Goal: Task Accomplishment & Management: Manage account settings

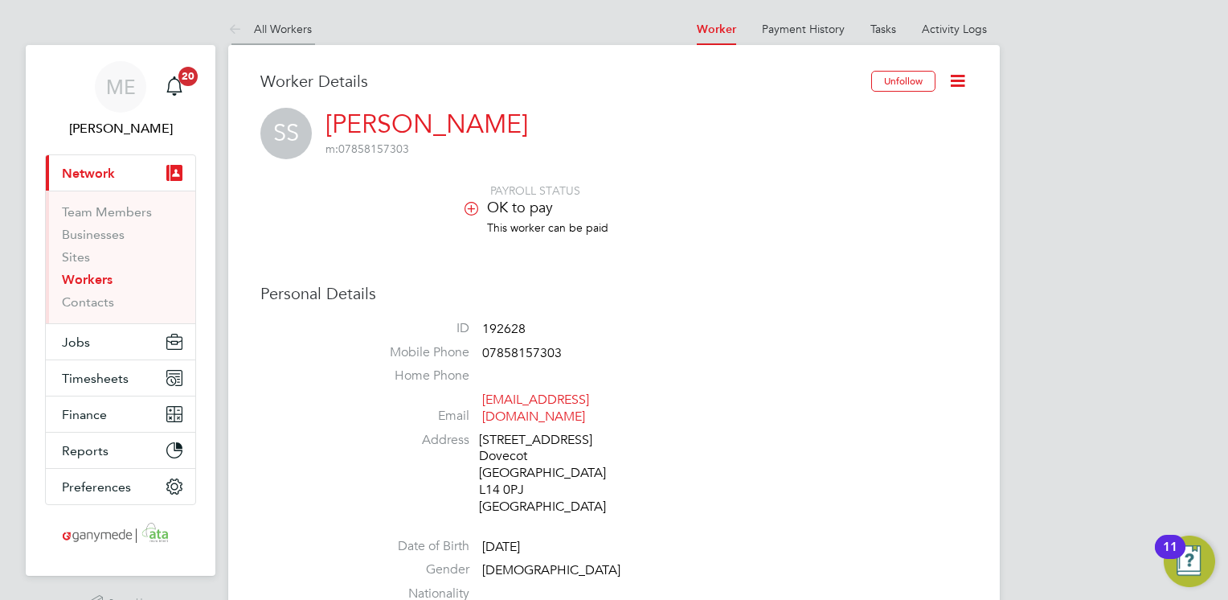
click at [232, 23] on icon at bounding box center [238, 30] width 20 height 20
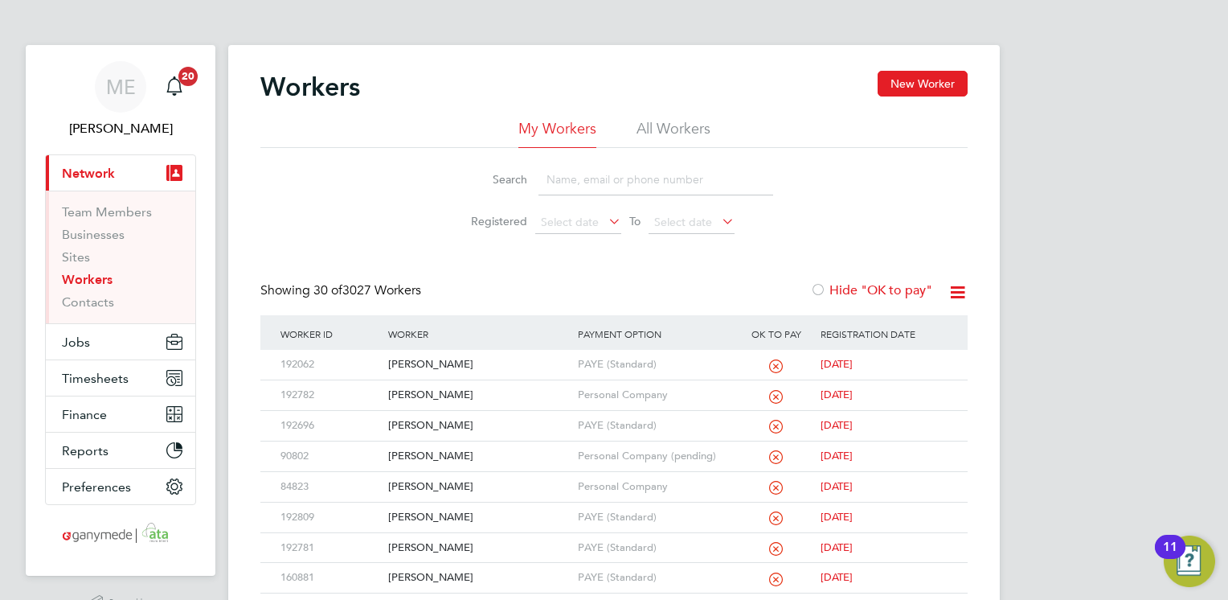
click at [545, 172] on input at bounding box center [655, 179] width 235 height 31
type input "daniel"
click at [522, 368] on div "[PERSON_NAME]" at bounding box center [478, 365] width 189 height 30
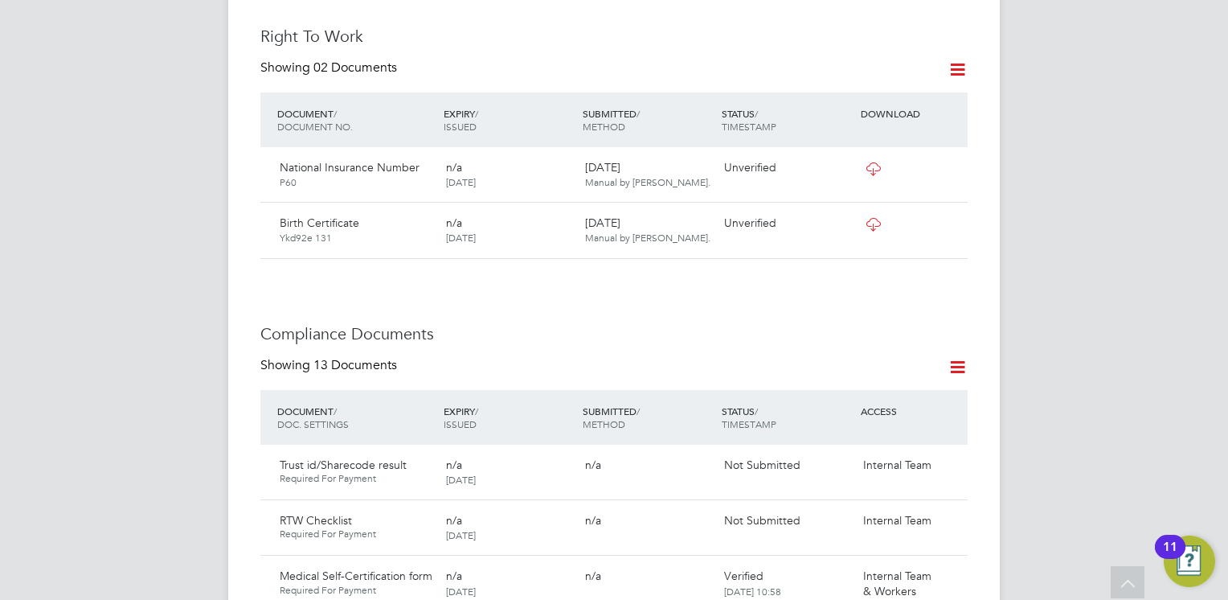
scroll to position [772, 0]
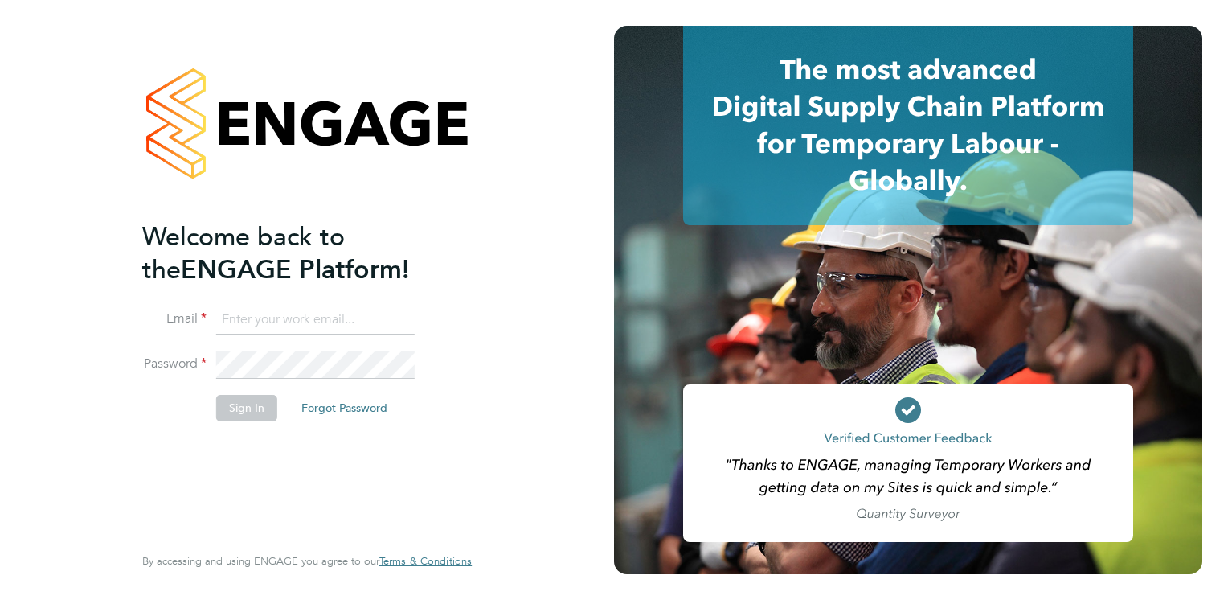
type input "Mia.Eckersley@ganymedesolutions.co.uk"
click at [241, 407] on button "Sign In" at bounding box center [246, 408] width 61 height 26
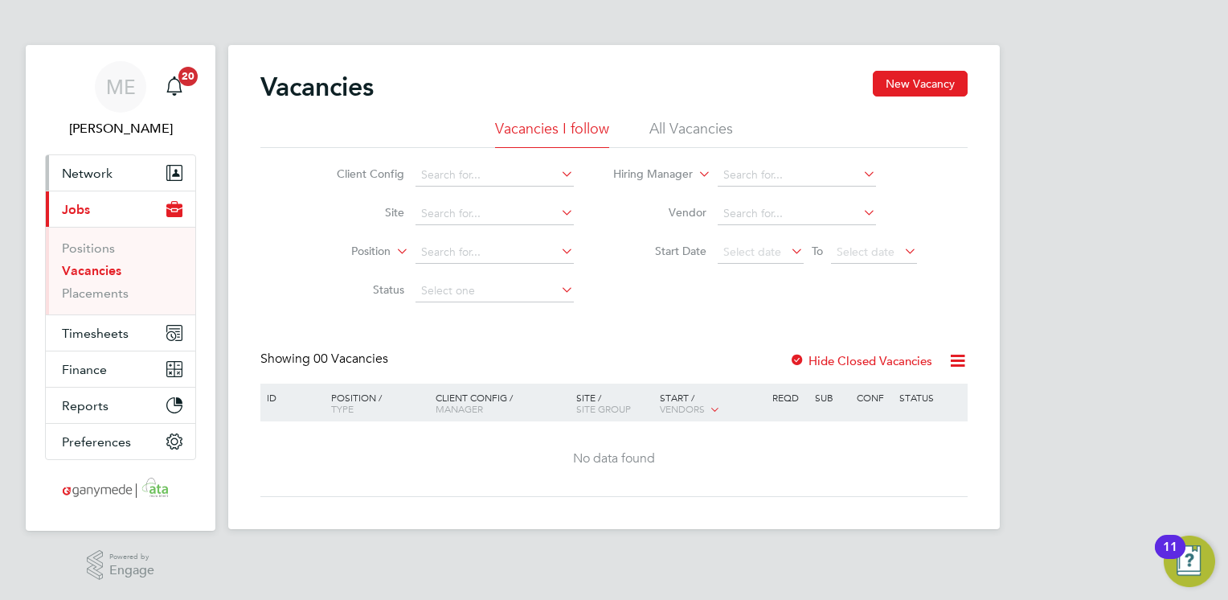
click at [146, 181] on button "Network" at bounding box center [120, 172] width 149 height 35
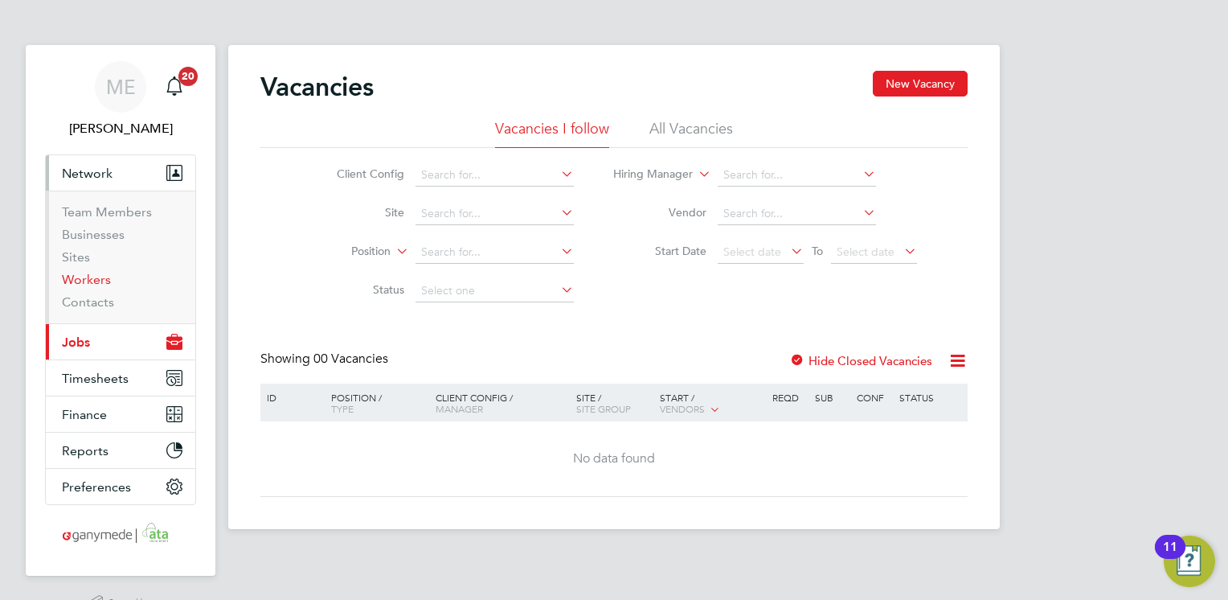
click at [90, 285] on link "Workers" at bounding box center [86, 279] width 49 height 15
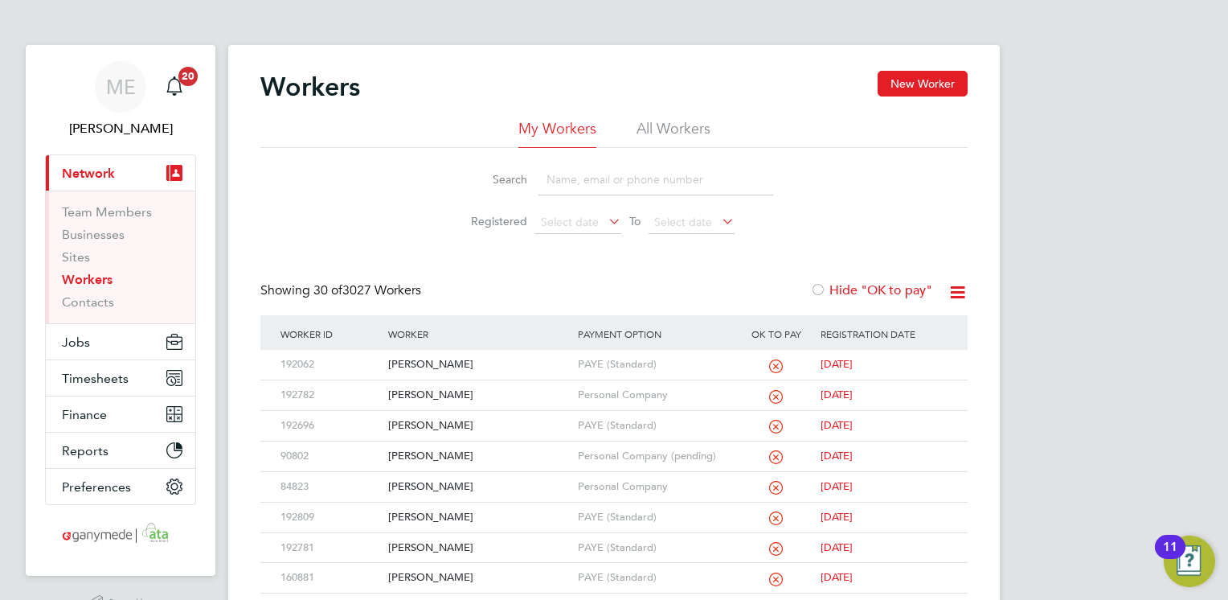
click at [582, 164] on input at bounding box center [655, 179] width 235 height 31
type input "da"
click at [489, 366] on div "[PERSON_NAME]" at bounding box center [478, 365] width 189 height 30
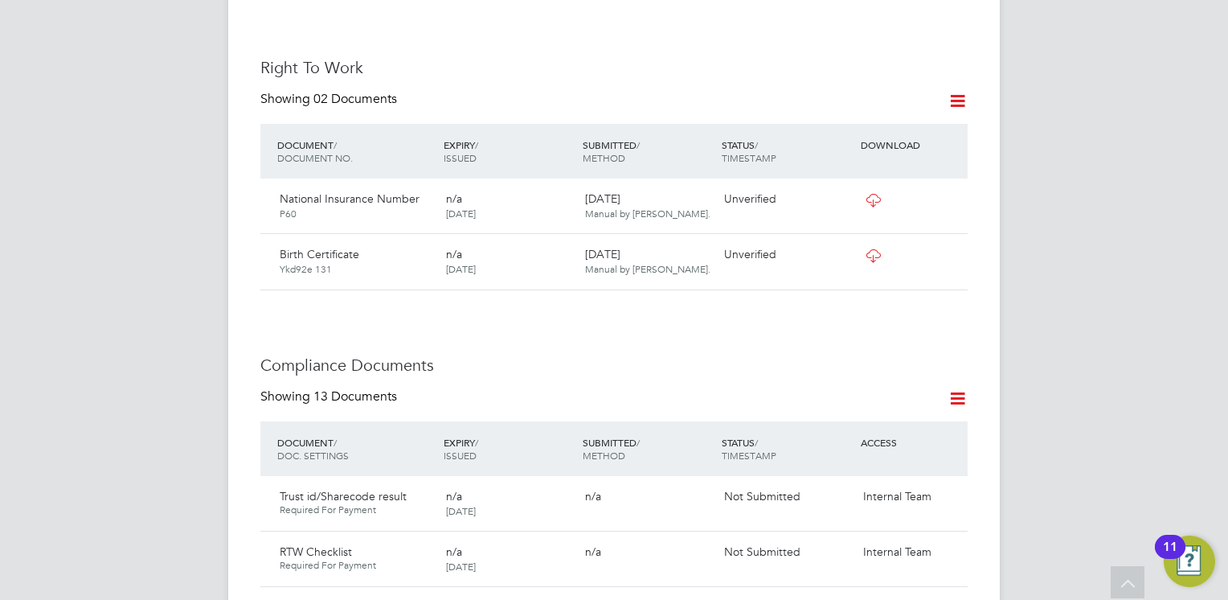
scroll to position [643, 0]
click at [944, 188] on icon at bounding box center [948, 197] width 16 height 19
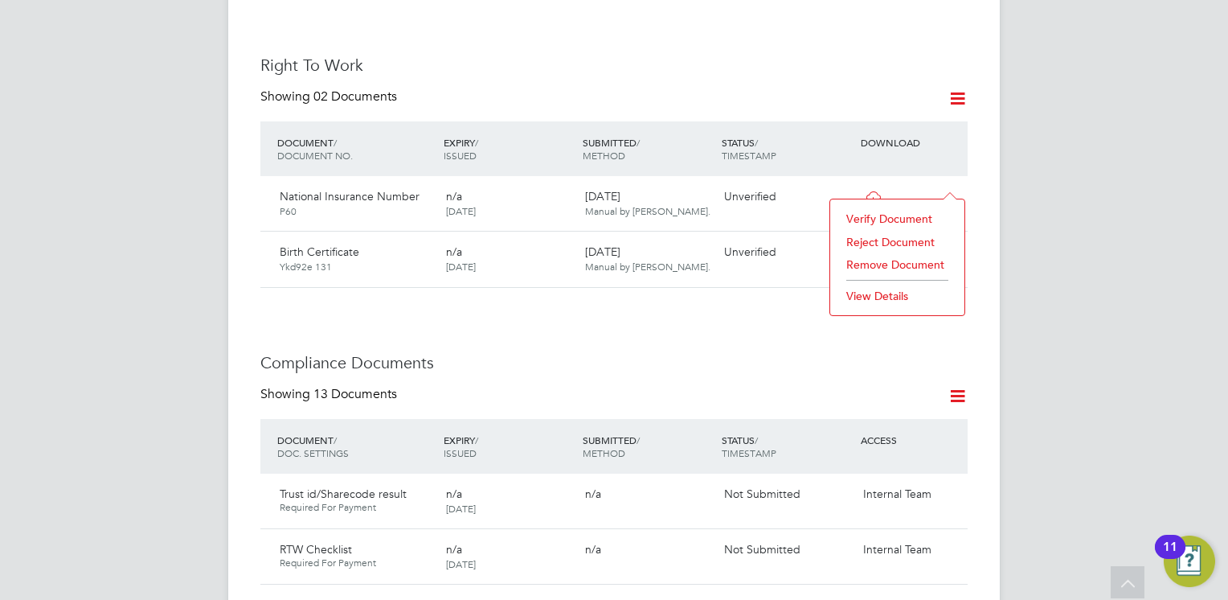
click at [876, 214] on li "Verify Document" at bounding box center [897, 218] width 118 height 23
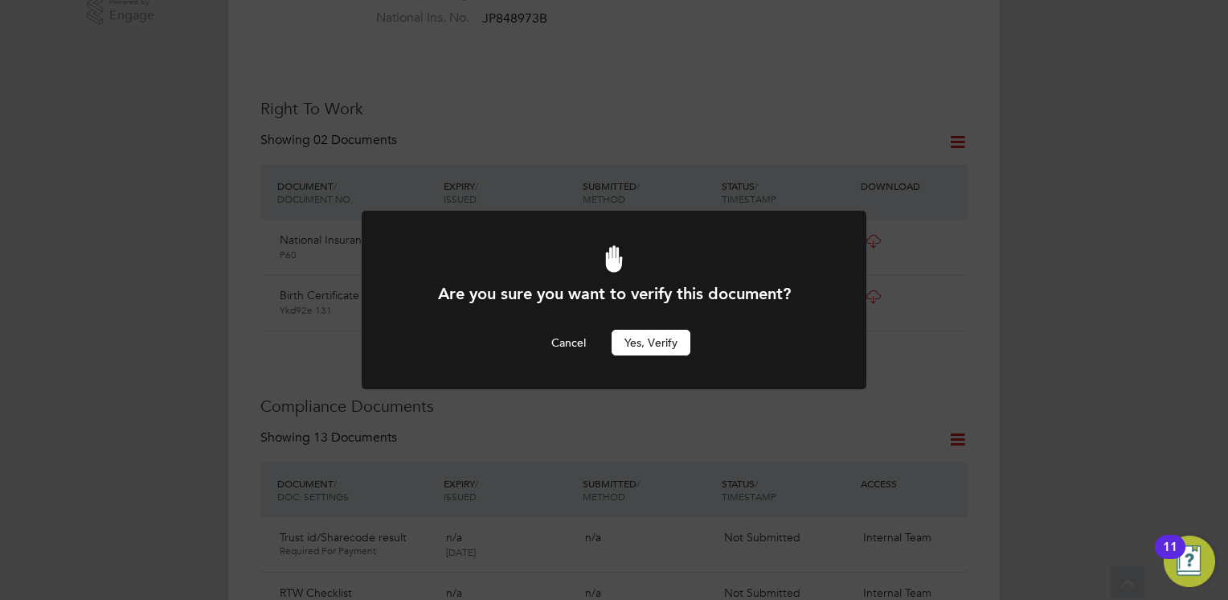
scroll to position [0, 0]
click at [646, 330] on button "Yes, verify" at bounding box center [651, 343] width 79 height 26
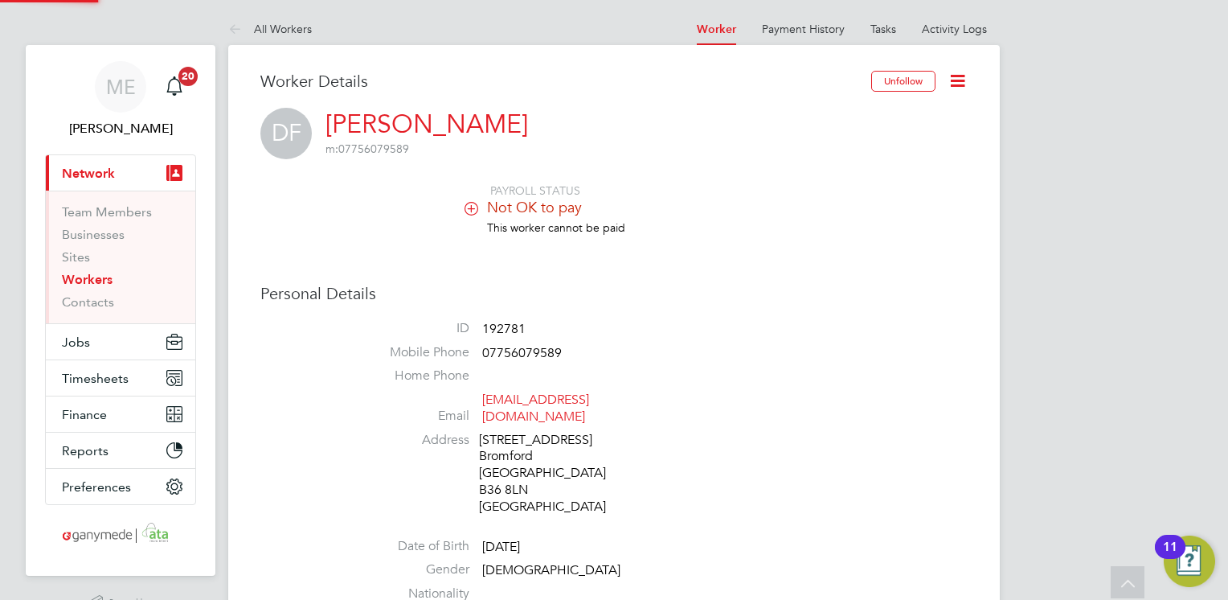
scroll to position [600, 0]
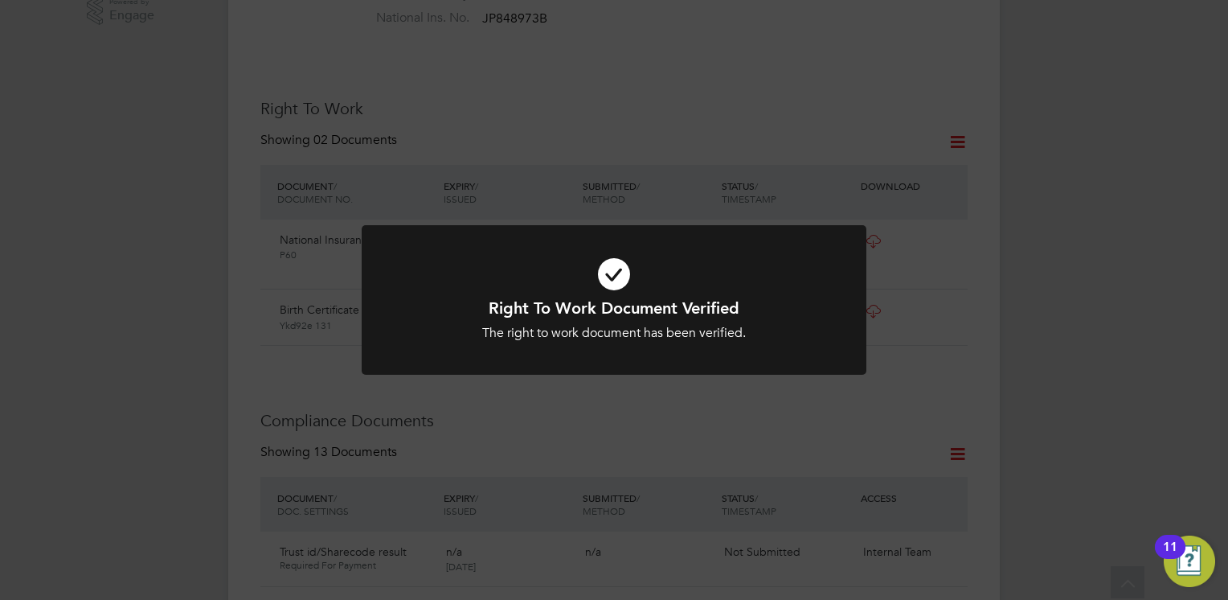
click at [691, 301] on h1 "Right To Work Document Verified" at bounding box center [614, 307] width 418 height 21
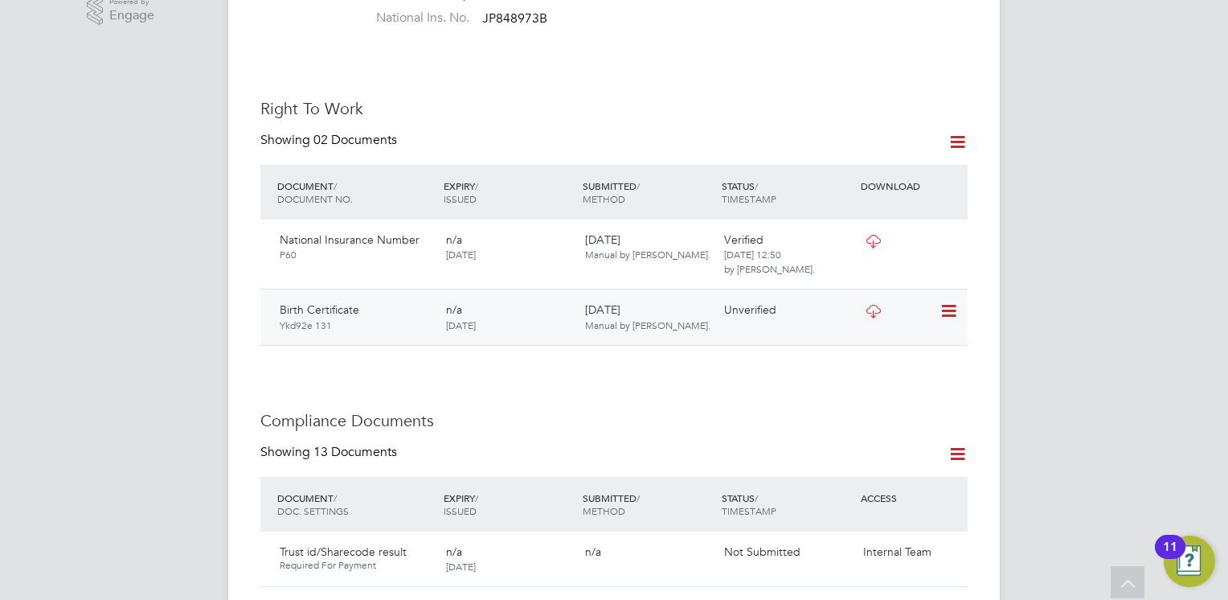
click at [945, 301] on icon at bounding box center [948, 310] width 16 height 19
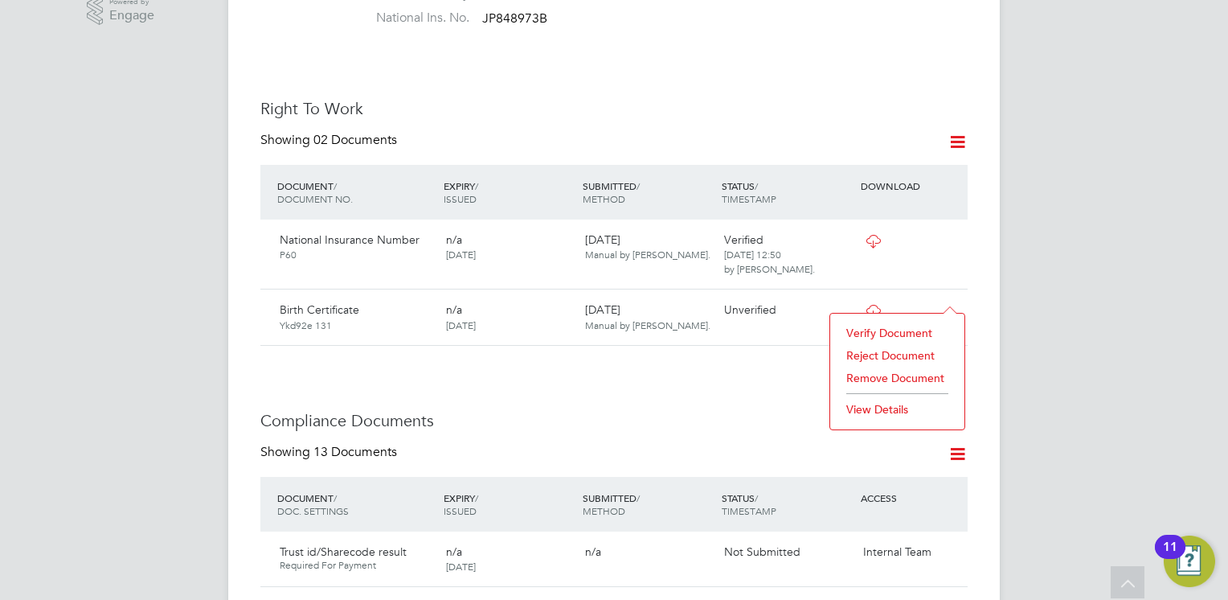
click at [870, 330] on li "Verify Document" at bounding box center [897, 332] width 118 height 23
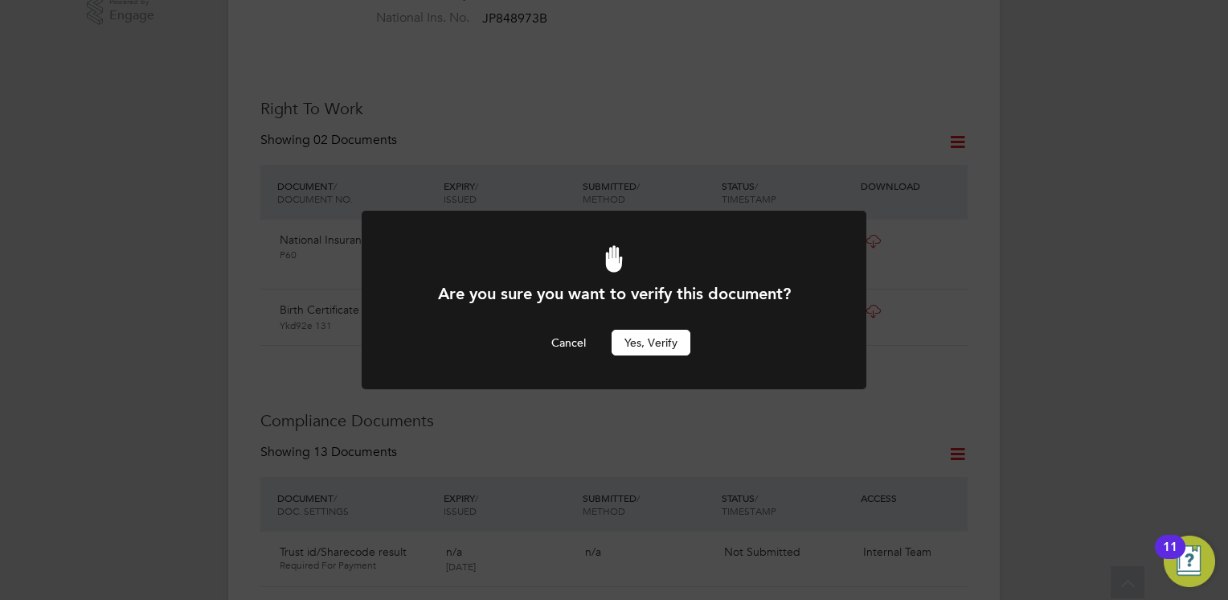
click at [631, 341] on button "Yes, verify" at bounding box center [651, 343] width 79 height 26
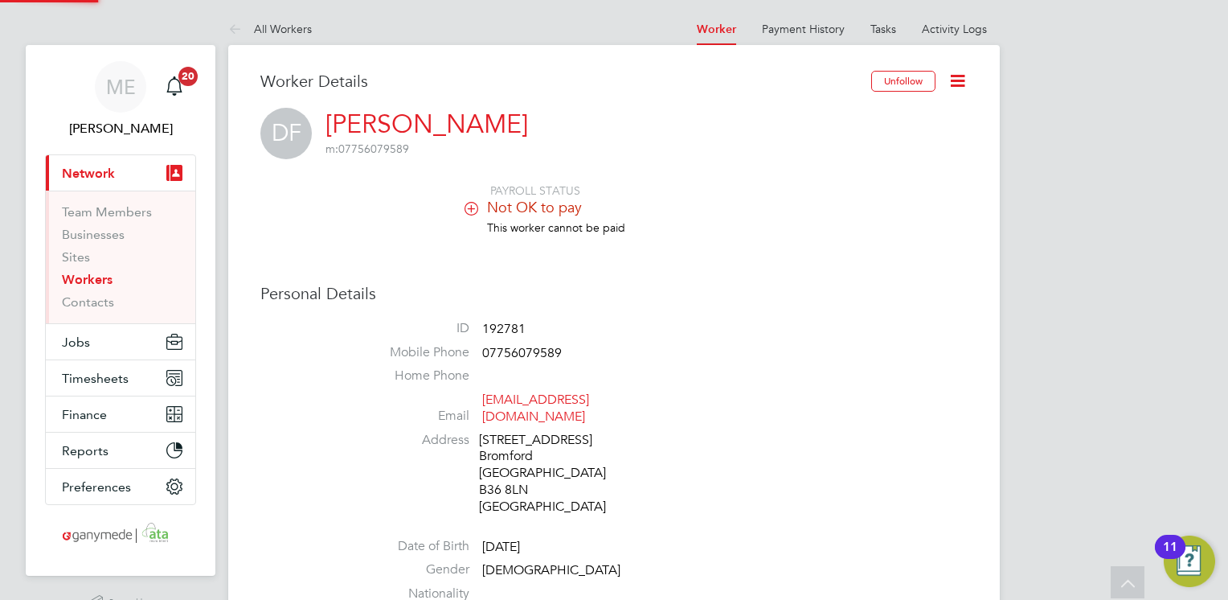
scroll to position [600, 0]
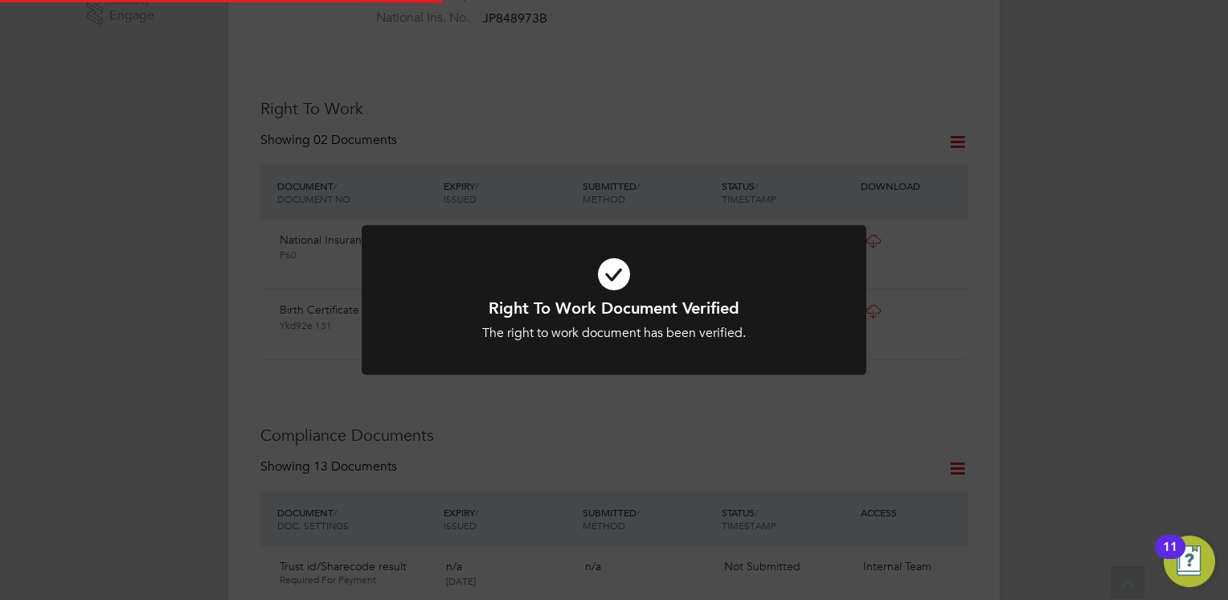
click at [602, 342] on div at bounding box center [614, 300] width 505 height 150
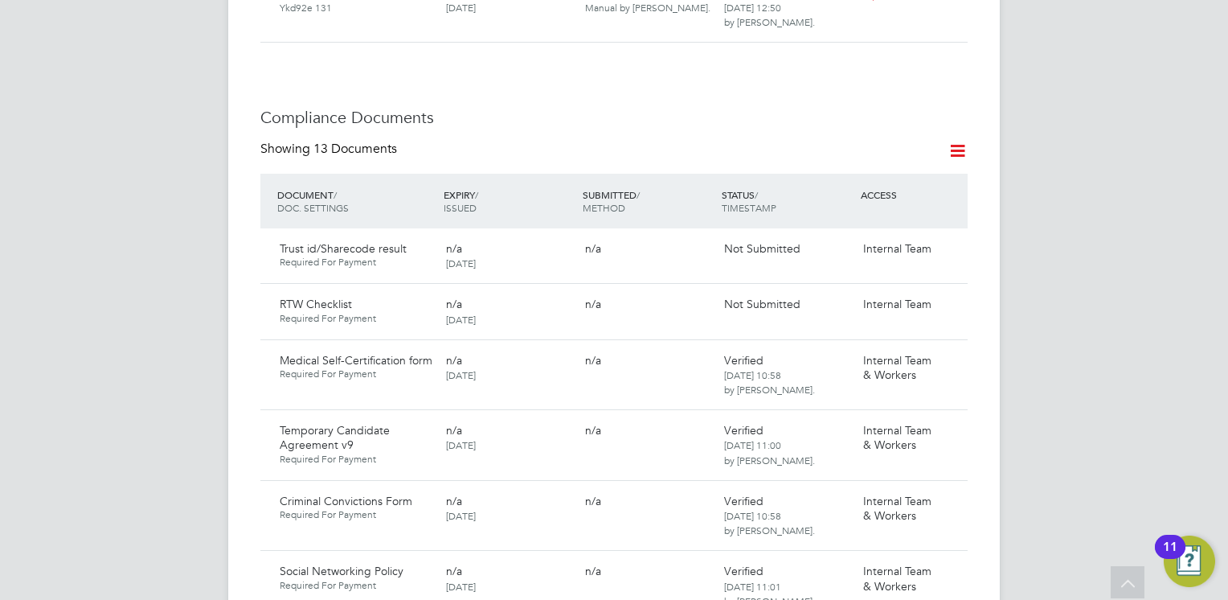
scroll to position [921, 0]
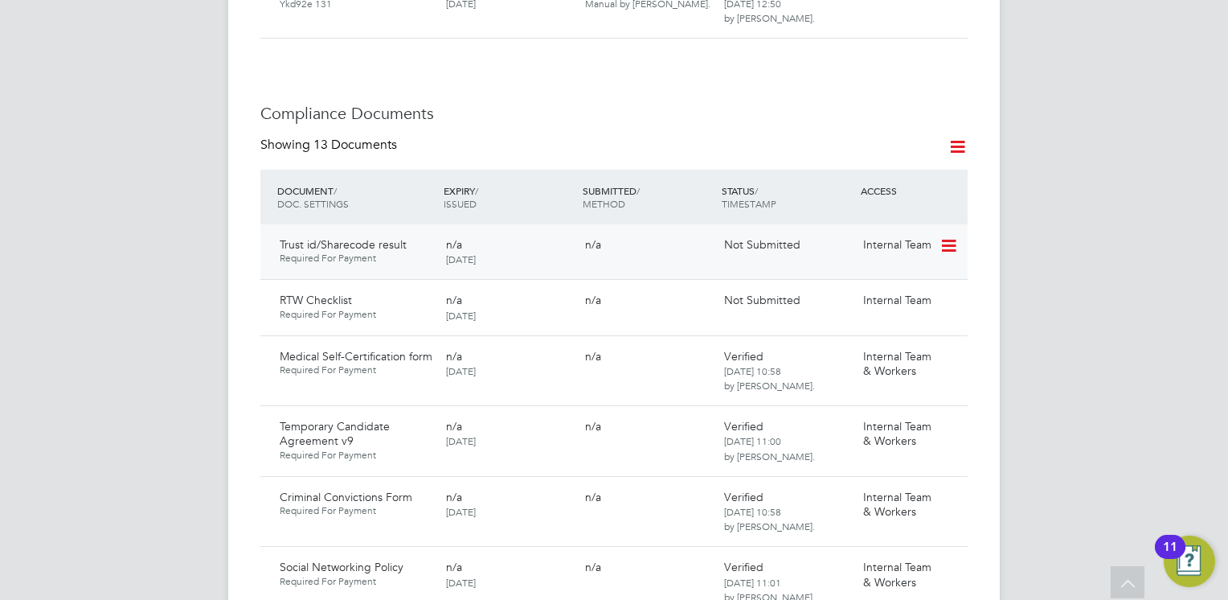
click at [955, 236] on icon at bounding box center [948, 245] width 16 height 19
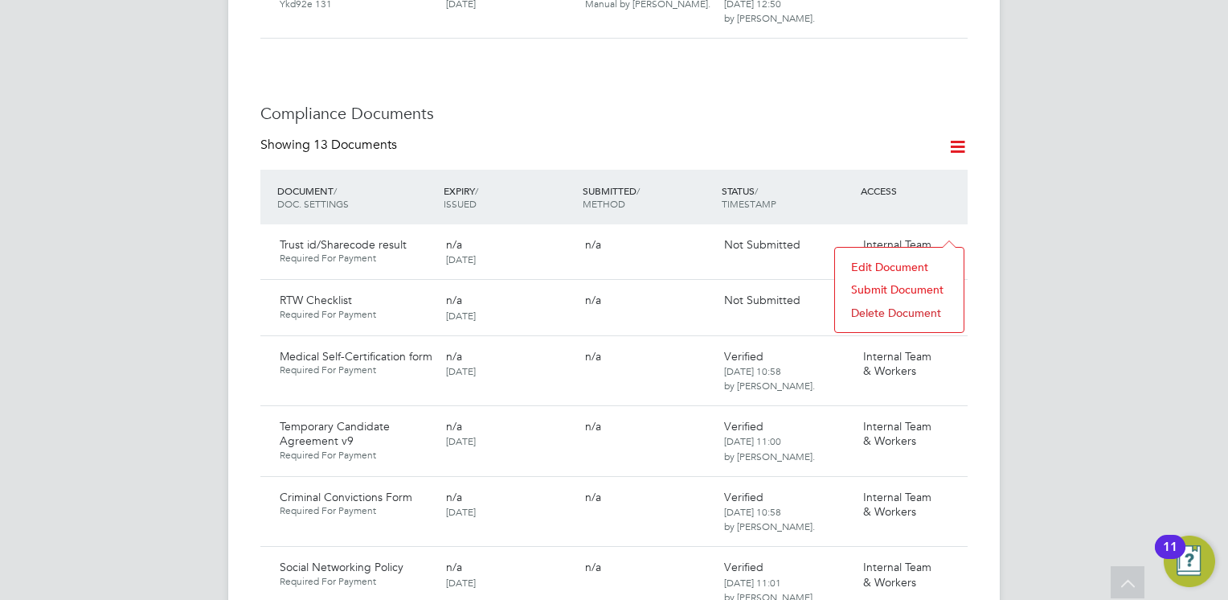
click at [868, 288] on li "Submit Document" at bounding box center [899, 289] width 113 height 23
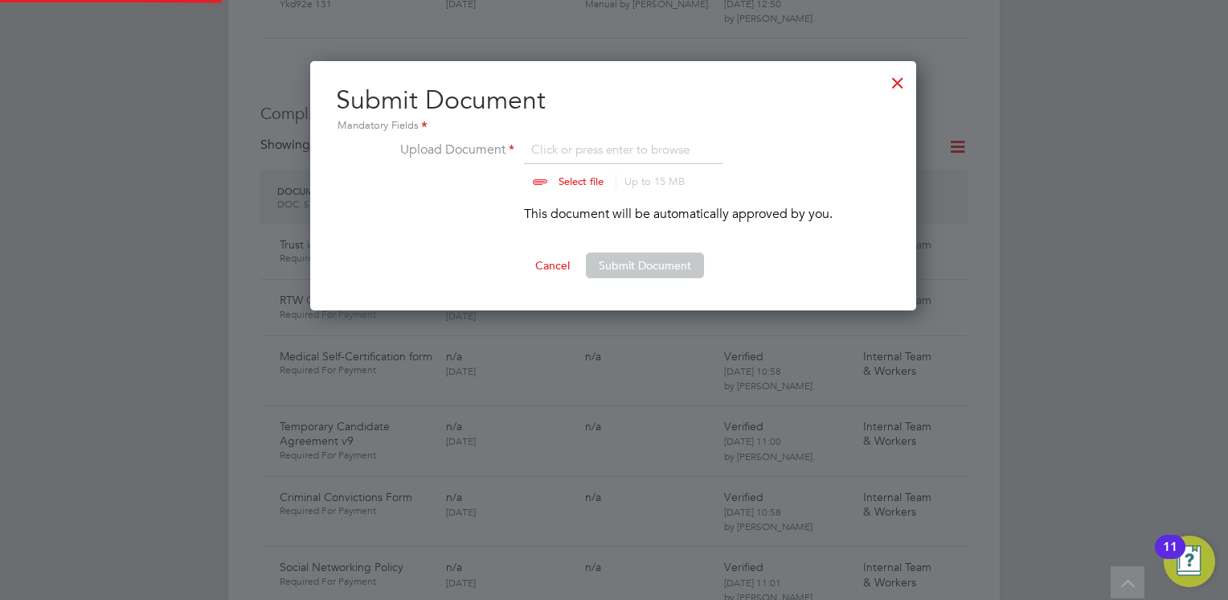
scroll to position [249, 608]
click at [557, 174] on input "file" at bounding box center [596, 164] width 252 height 48
type input "C:\fakepath\RTW - Daniel Franklin.pdf"
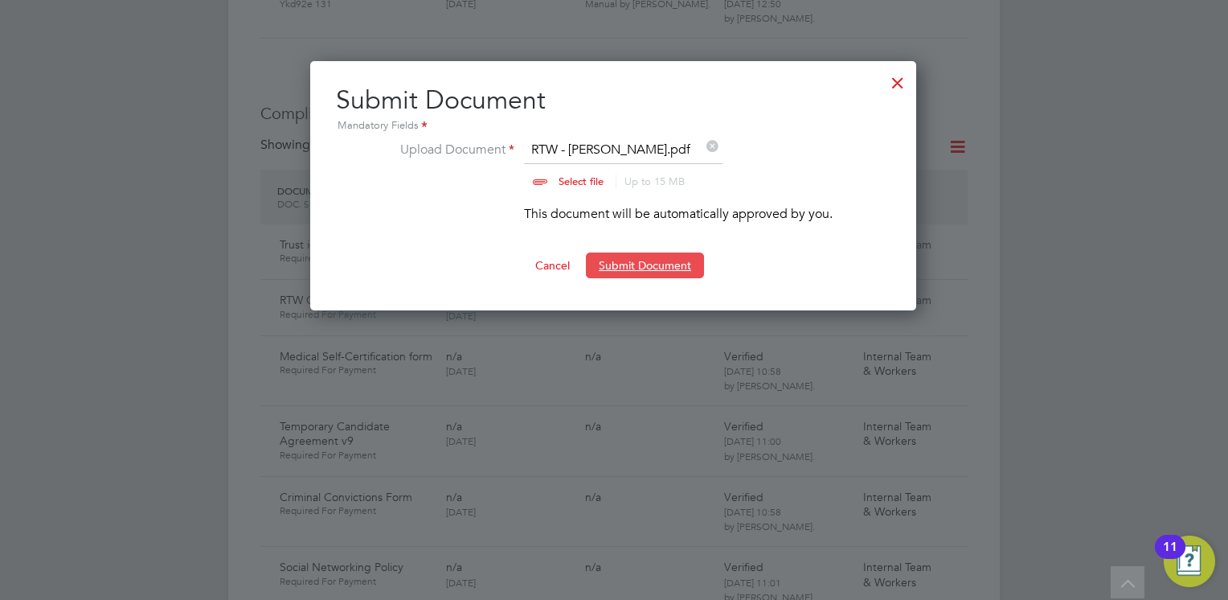
click at [637, 261] on button "Submit Document" at bounding box center [645, 265] width 118 height 26
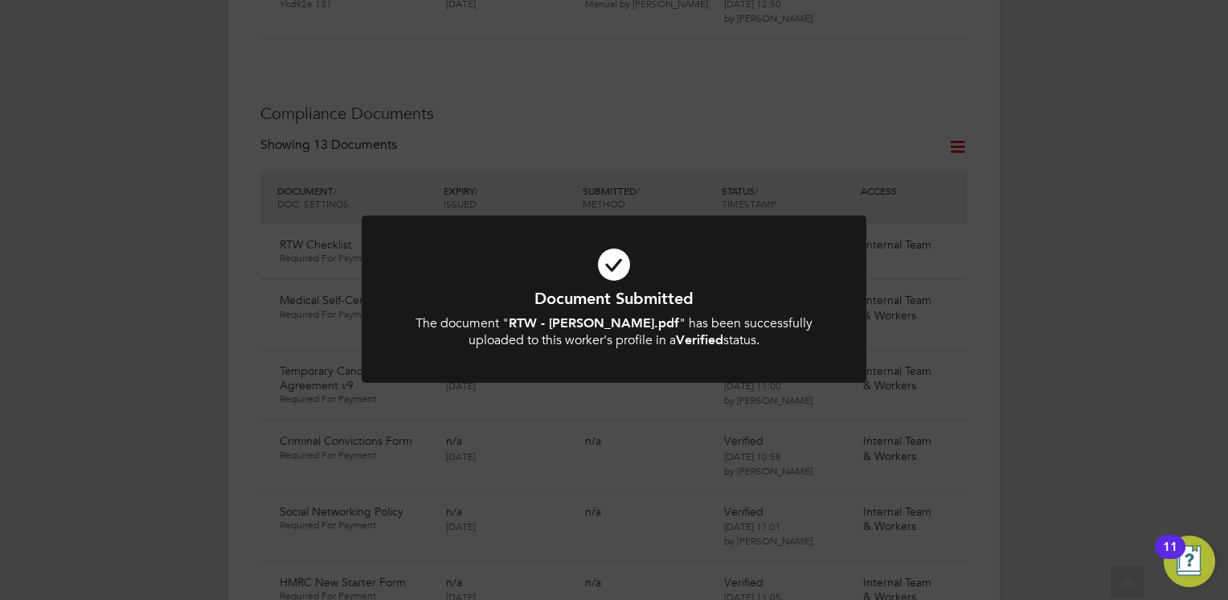
click at [651, 268] on icon at bounding box center [614, 264] width 418 height 63
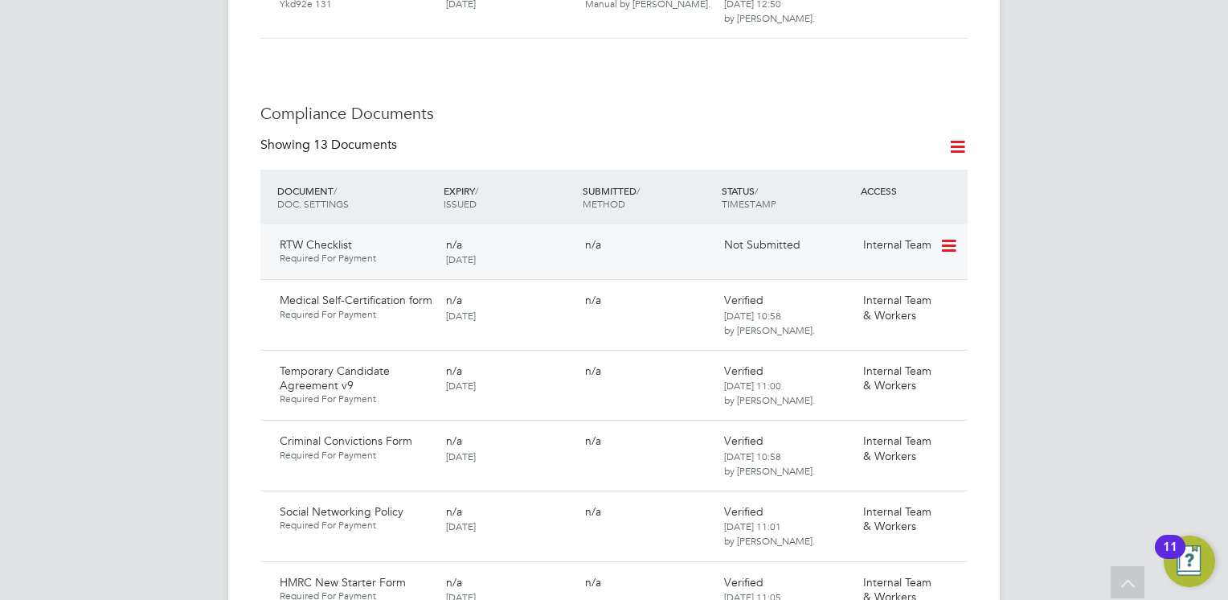
click at [948, 236] on icon at bounding box center [948, 245] width 16 height 19
click at [849, 288] on li "Submit Document" at bounding box center [899, 289] width 113 height 23
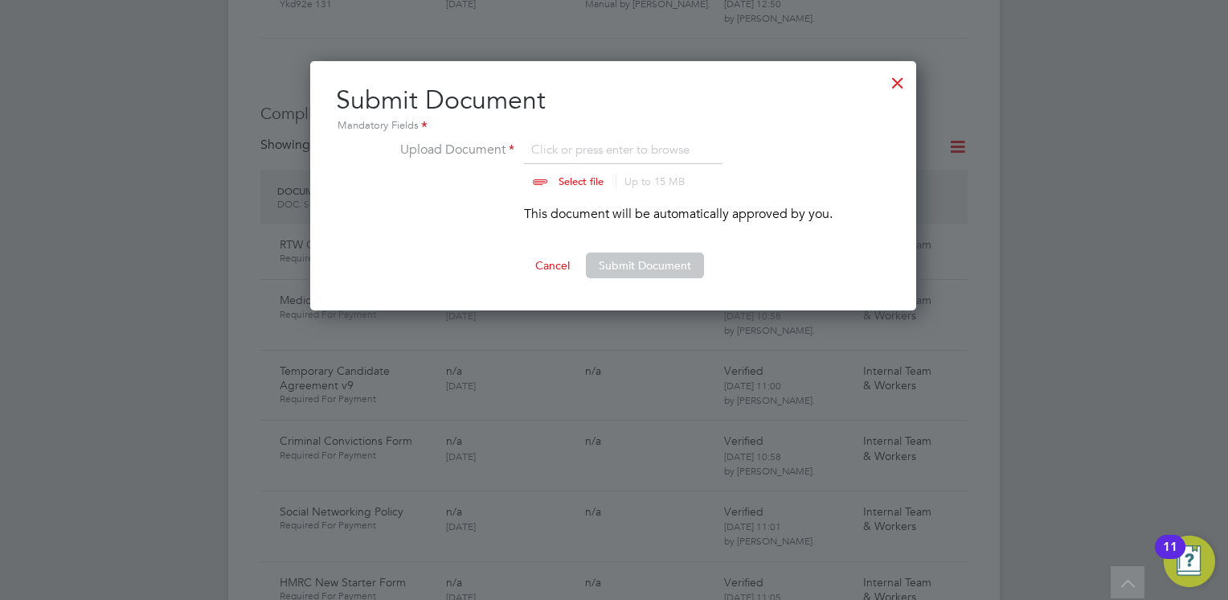
click at [563, 174] on input "file" at bounding box center [596, 164] width 252 height 48
type input "C:\fakepath\Right to Work Checklist - Daniel Franklin.pdf"
click at [624, 264] on button "Submit Document" at bounding box center [645, 265] width 118 height 26
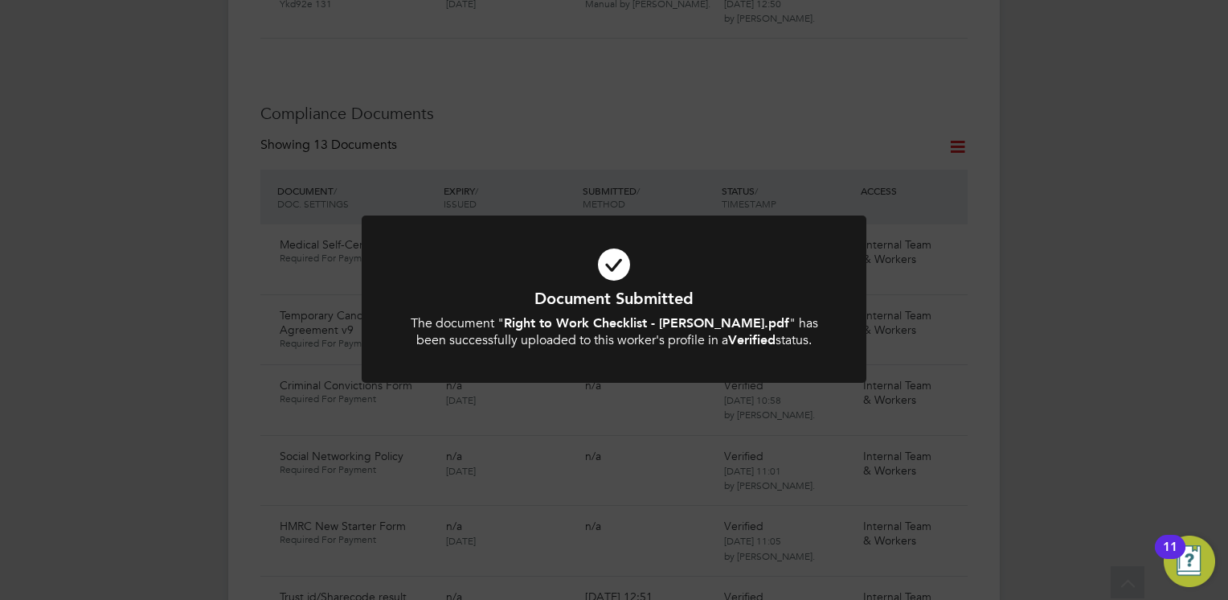
click at [682, 244] on icon at bounding box center [614, 264] width 418 height 63
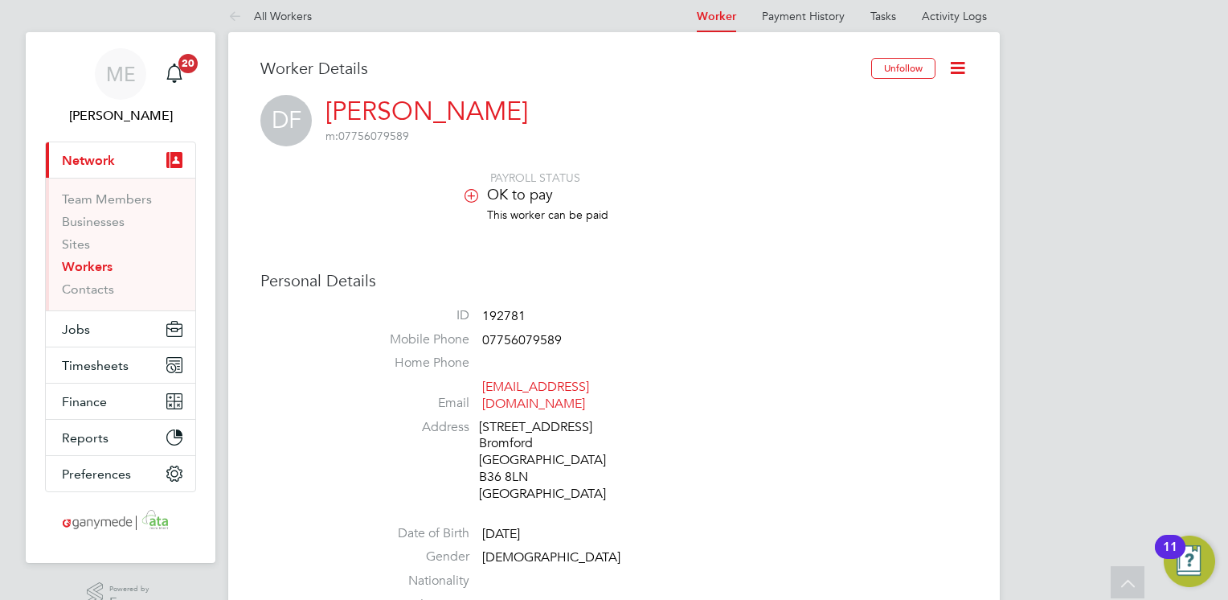
scroll to position [0, 0]
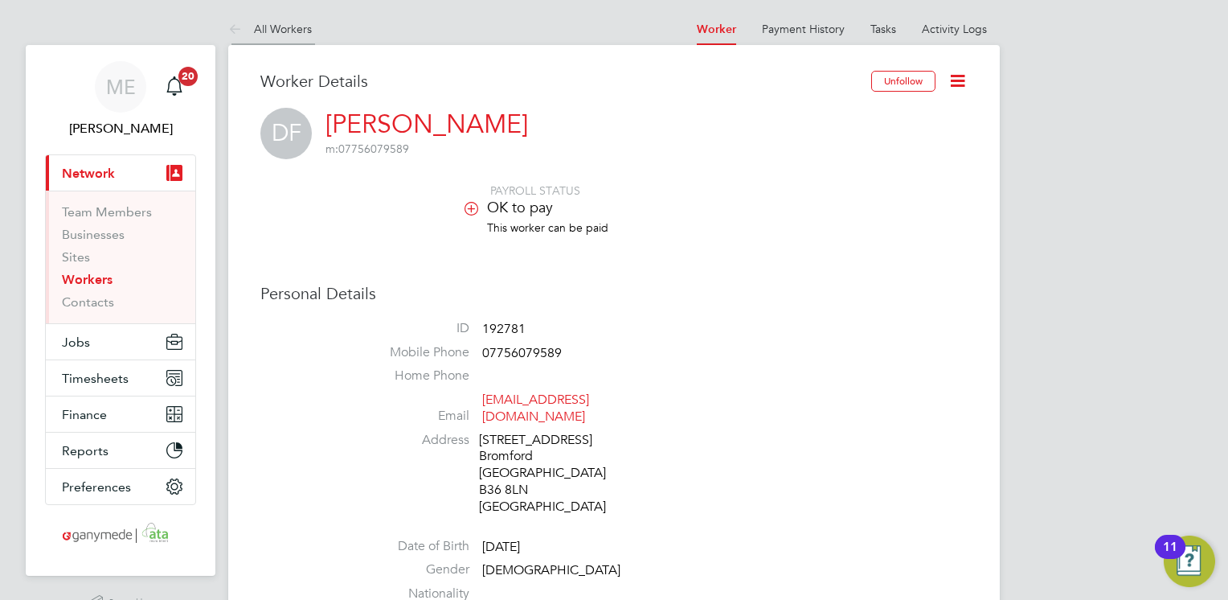
click at [239, 20] on icon at bounding box center [238, 30] width 20 height 20
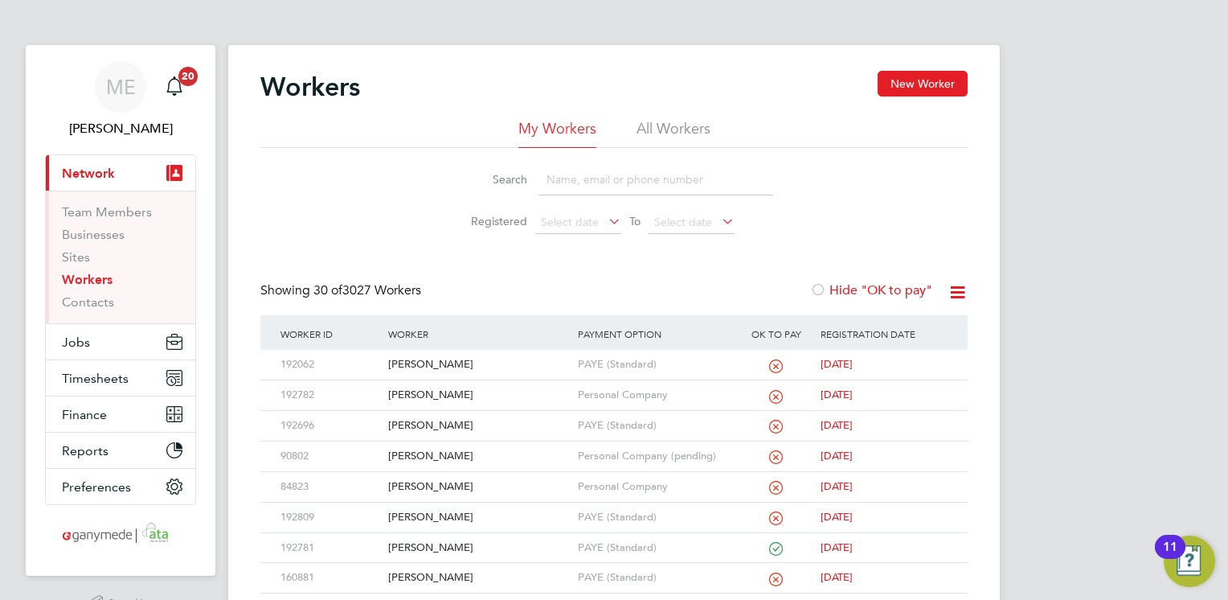
click at [548, 178] on input at bounding box center [655, 179] width 235 height 31
type input "leon"
click at [483, 375] on div "Leon Pinnock" at bounding box center [478, 365] width 189 height 30
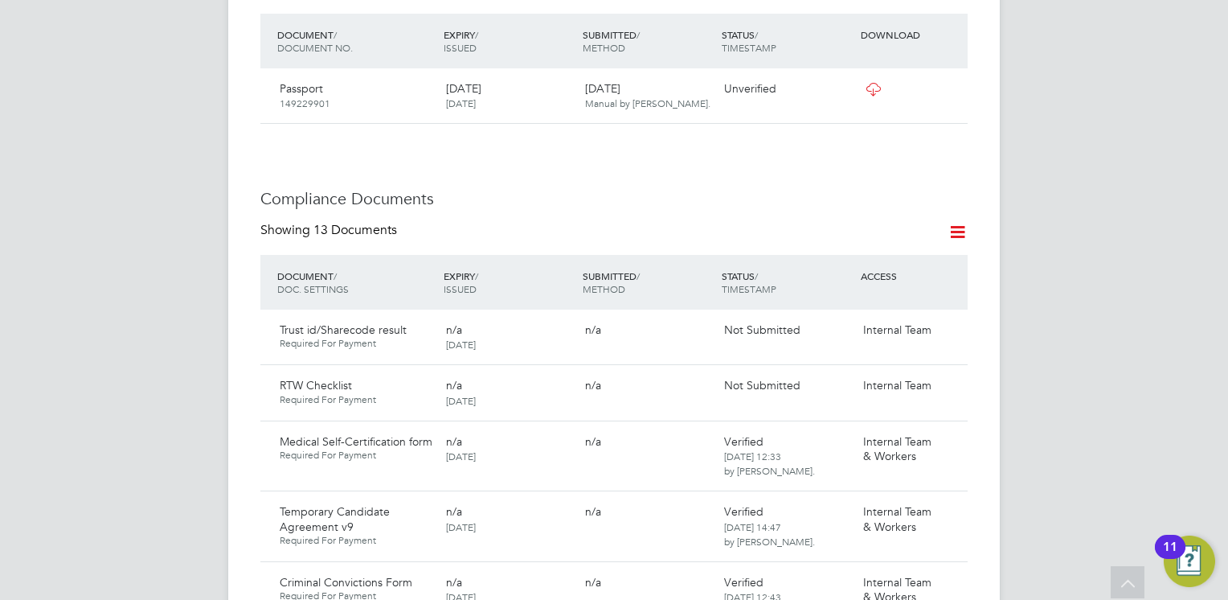
scroll to position [772, 0]
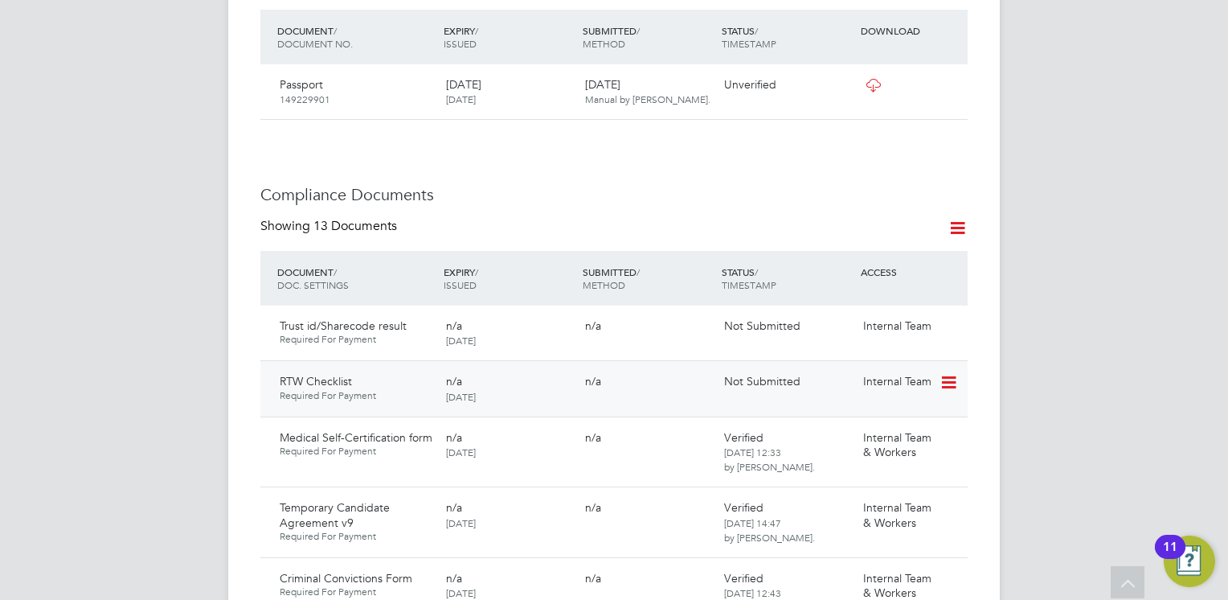
click at [956, 373] on icon at bounding box center [948, 382] width 16 height 19
click at [873, 410] on li "Submit Document" at bounding box center [899, 410] width 113 height 23
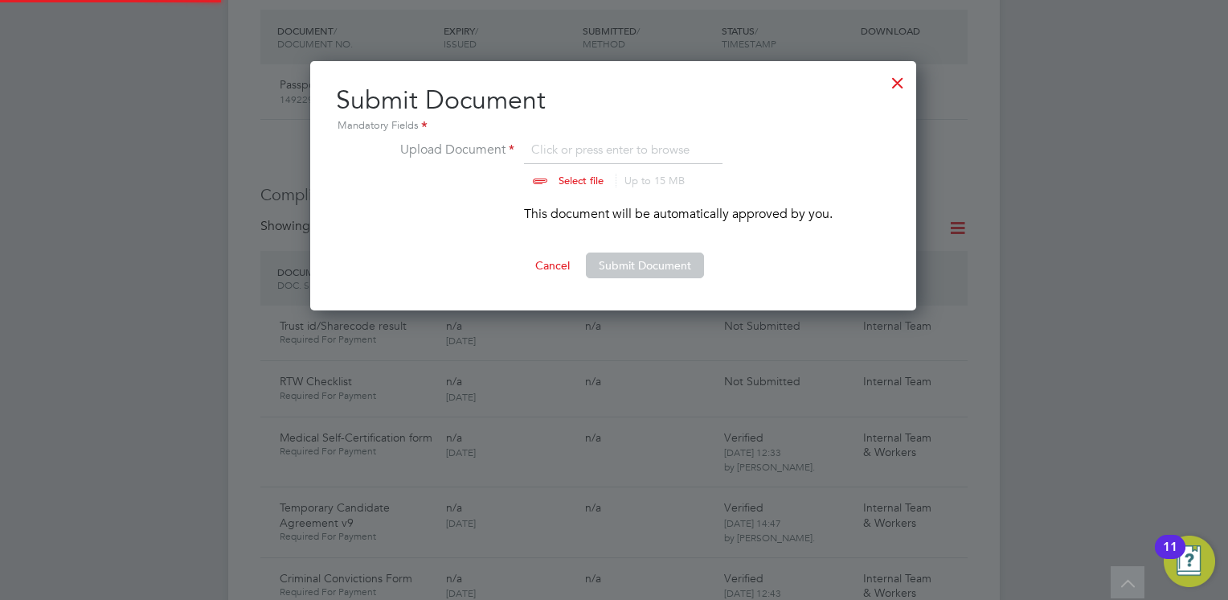
scroll to position [249, 608]
click at [578, 180] on input "file" at bounding box center [596, 164] width 252 height 48
type input "C:\fakepath\Right to Work Checklist - Leon Pinnock.pdf"
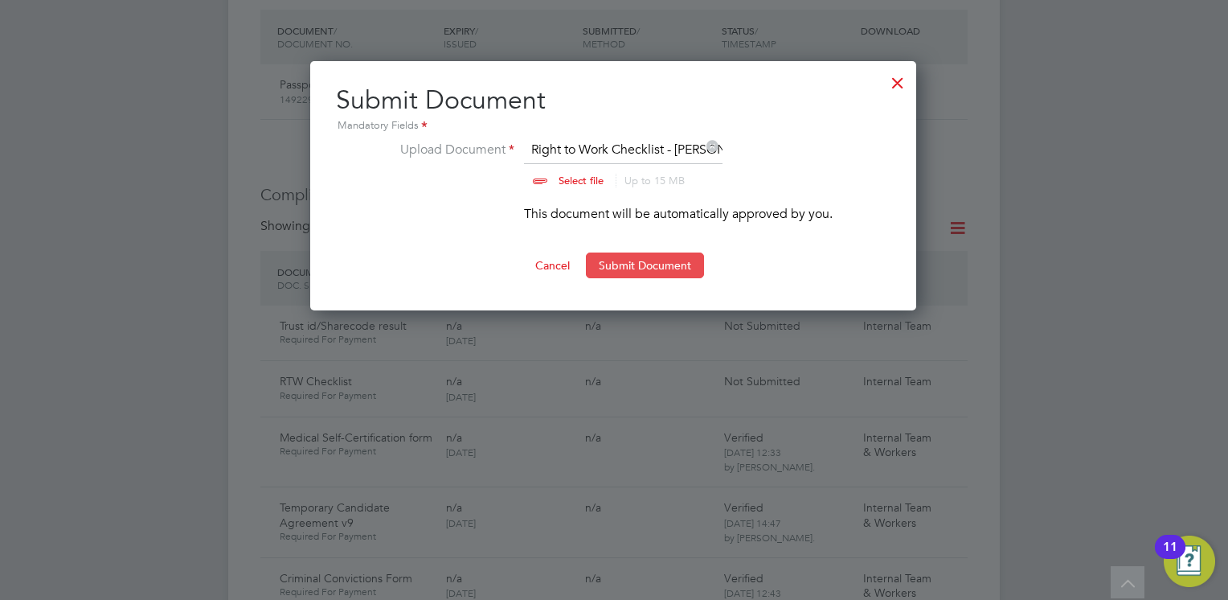
click at [651, 264] on button "Submit Document" at bounding box center [645, 265] width 118 height 26
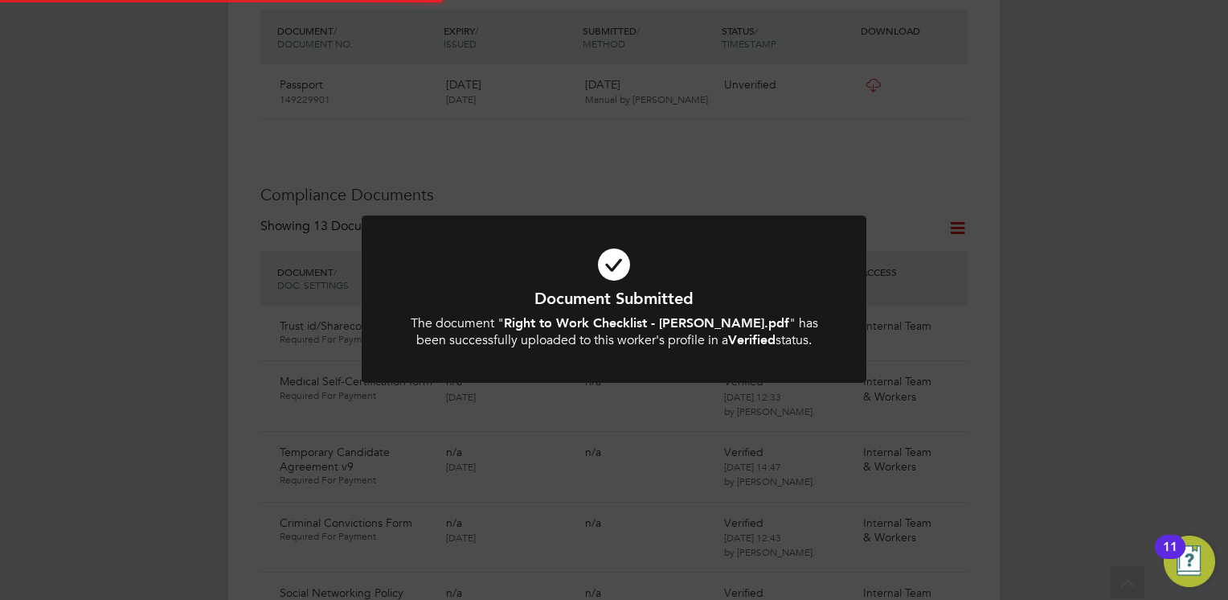
click at [647, 292] on h1 "Document Submitted" at bounding box center [614, 298] width 418 height 21
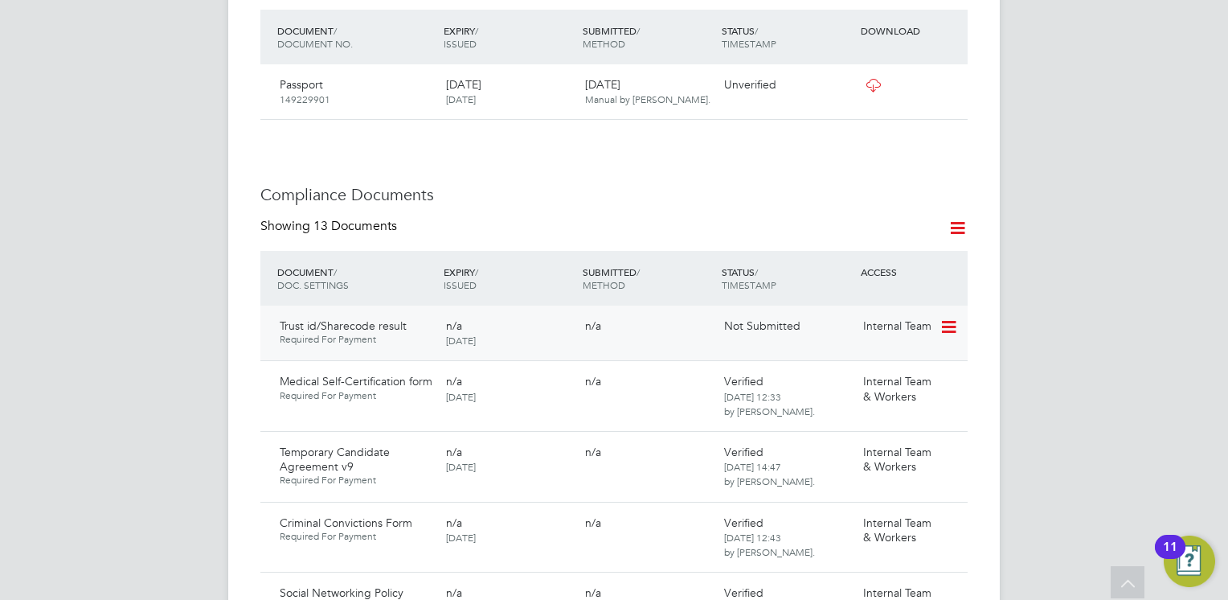
click at [948, 317] on icon at bounding box center [948, 326] width 16 height 19
click at [881, 352] on li "Submit Document" at bounding box center [899, 354] width 113 height 23
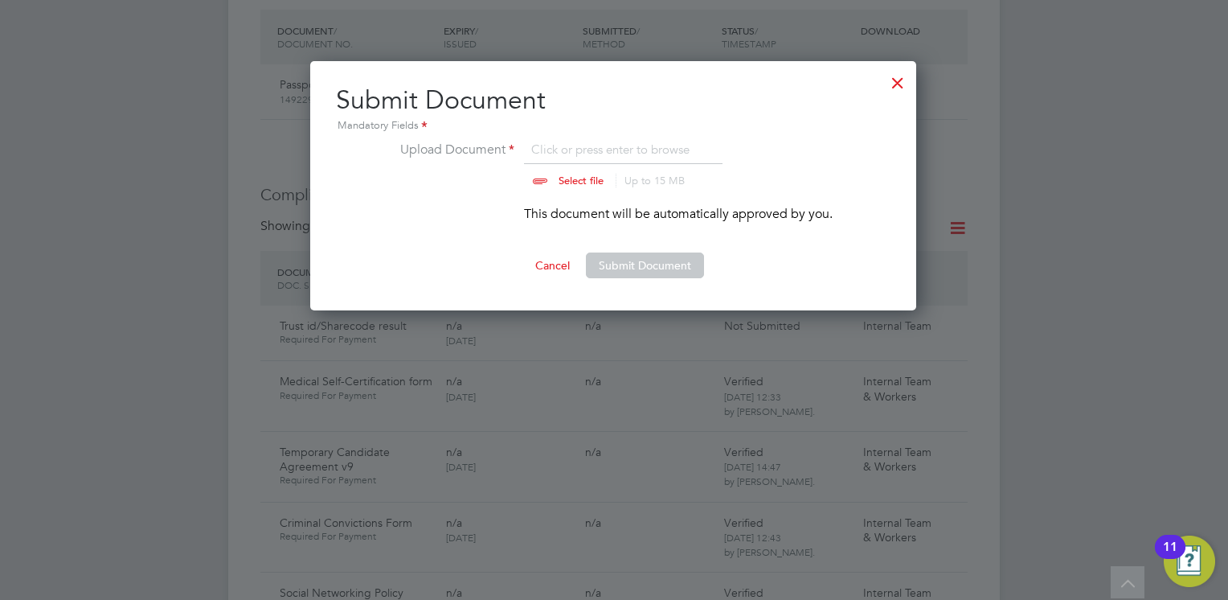
click at [571, 176] on input "file" at bounding box center [596, 164] width 252 height 48
type input "C:\fakepath\Leon Errol Pinnock.pdf"
click at [625, 262] on button "Submit Document" at bounding box center [645, 265] width 118 height 26
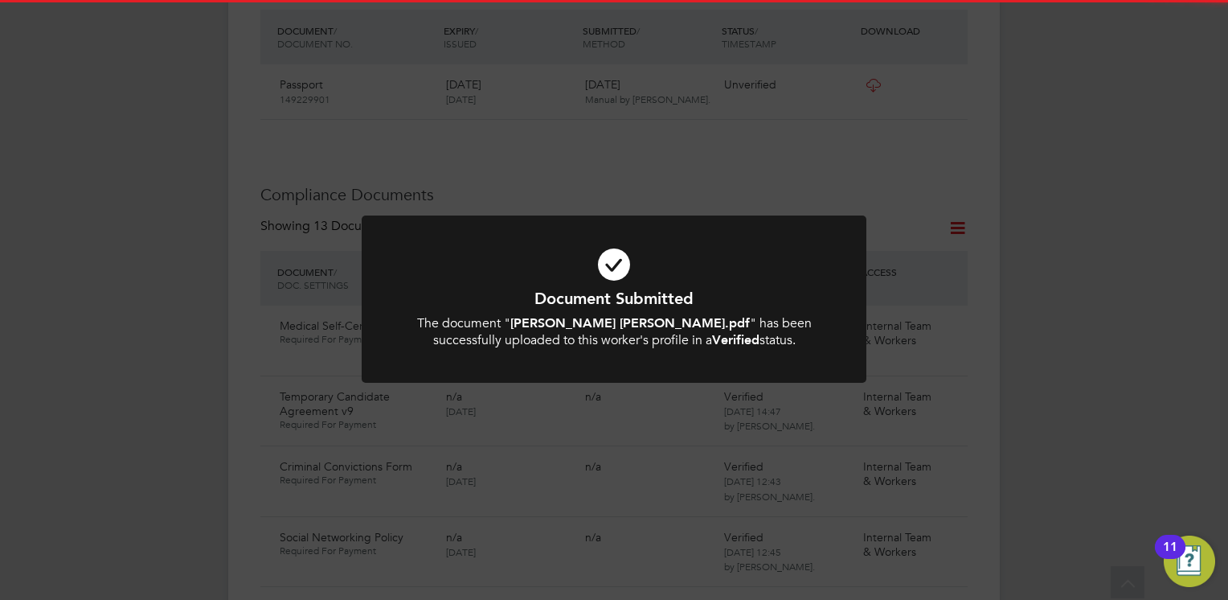
click at [577, 272] on icon at bounding box center [614, 264] width 418 height 63
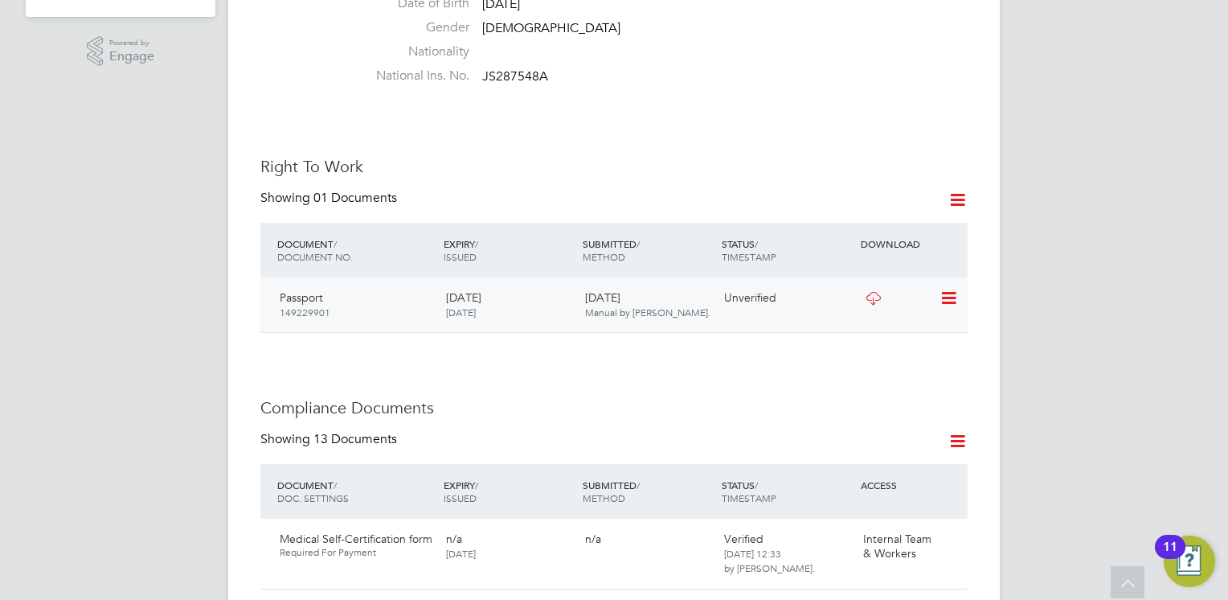
scroll to position [579, 0]
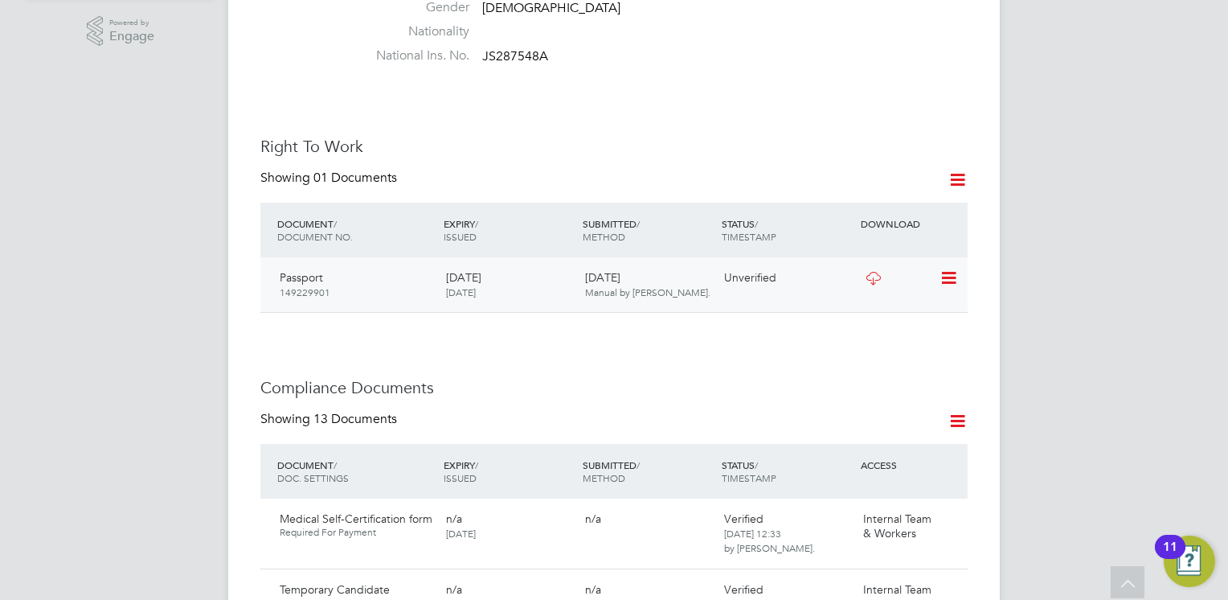
click at [952, 268] on icon at bounding box center [948, 277] width 16 height 19
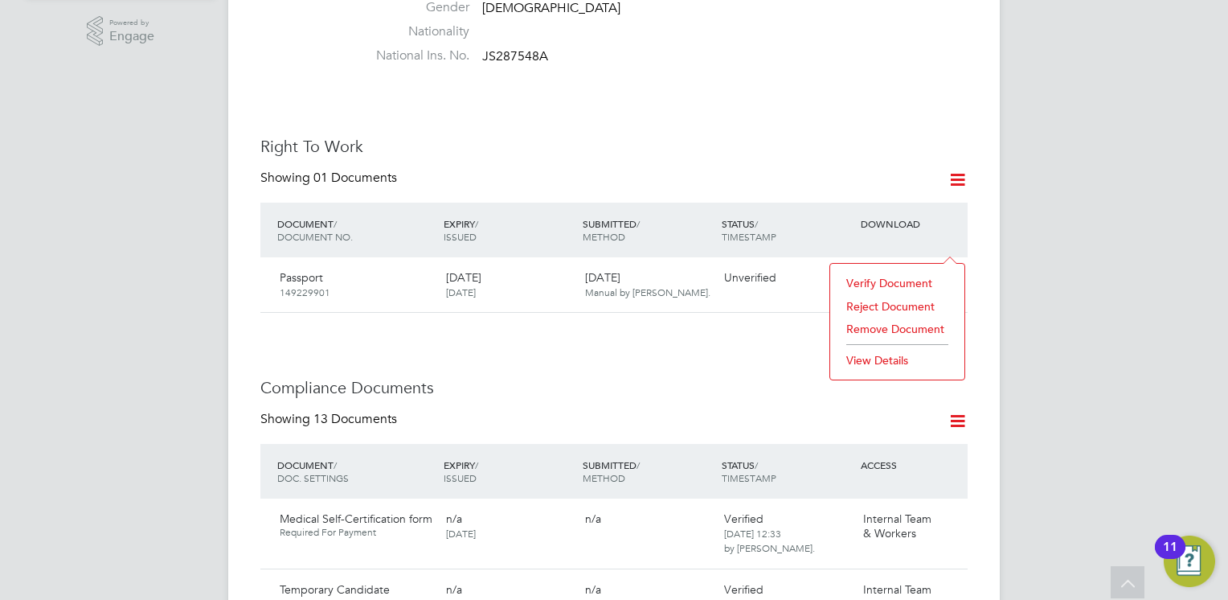
click at [884, 275] on li "Verify Document" at bounding box center [897, 283] width 118 height 23
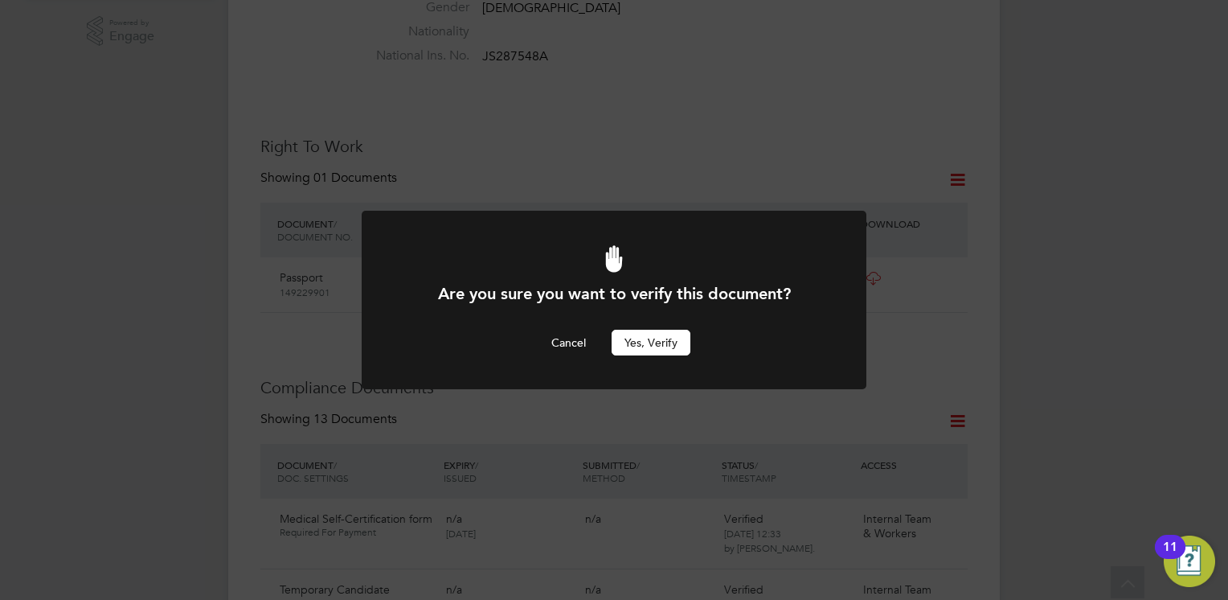
click at [666, 336] on button "Yes, verify" at bounding box center [651, 343] width 79 height 26
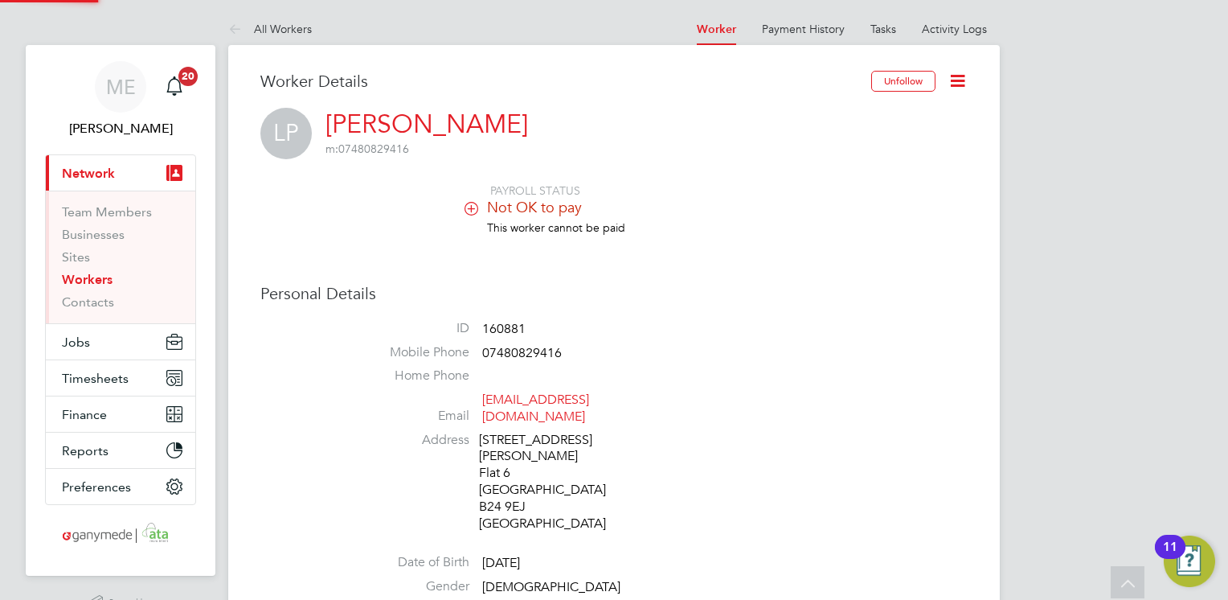
scroll to position [579, 0]
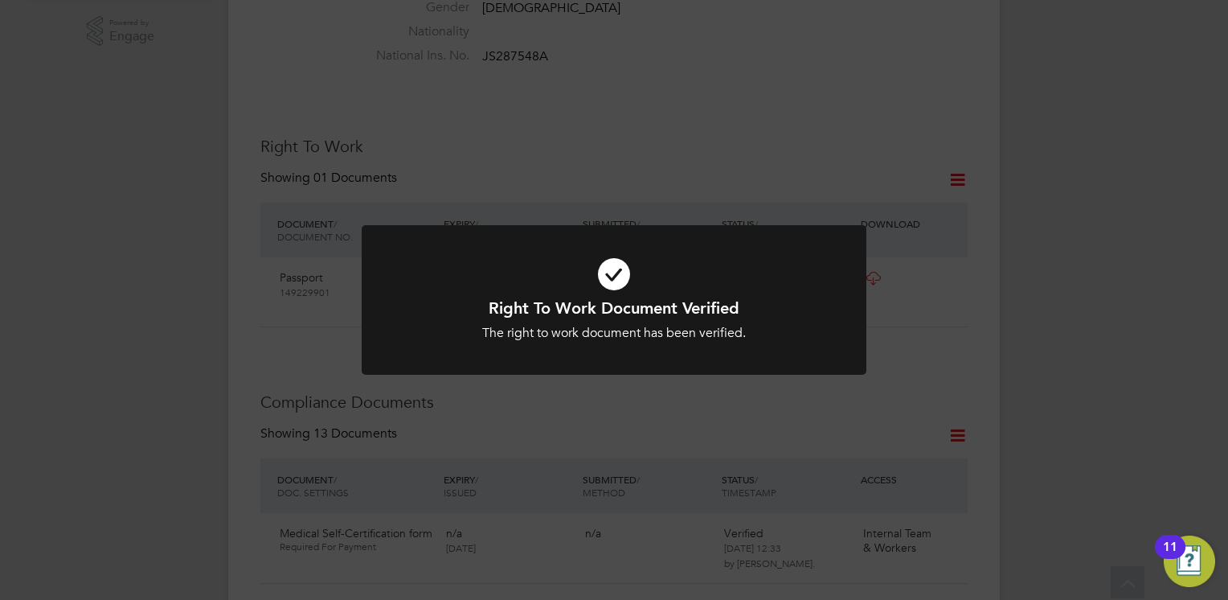
click at [587, 299] on h1 "Right To Work Document Verified" at bounding box center [614, 307] width 418 height 21
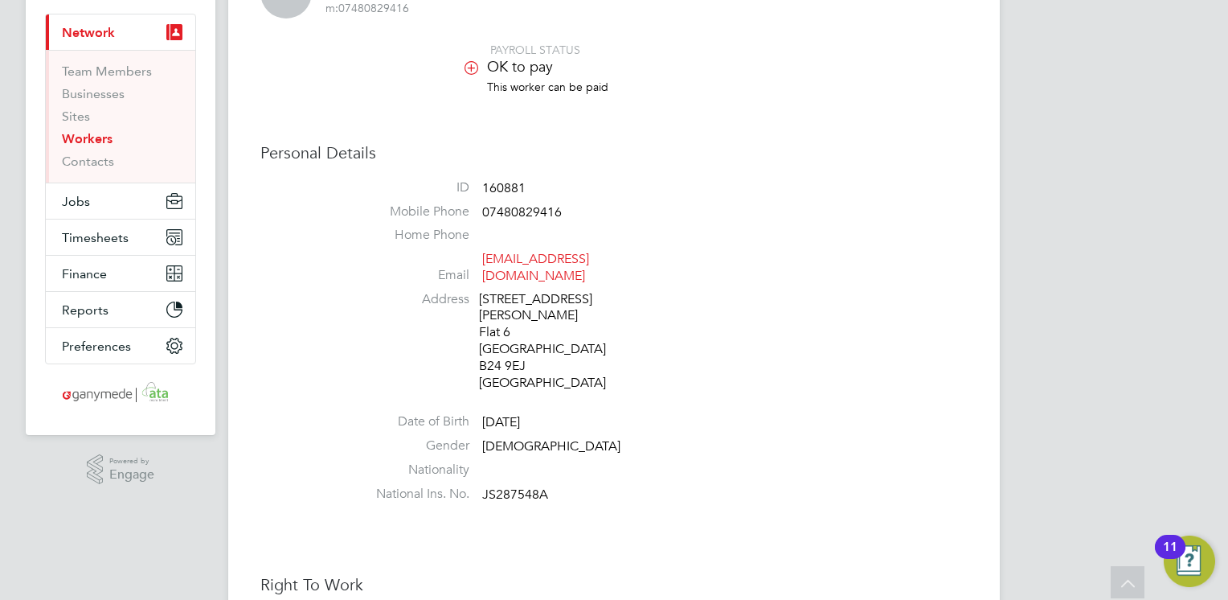
scroll to position [0, 0]
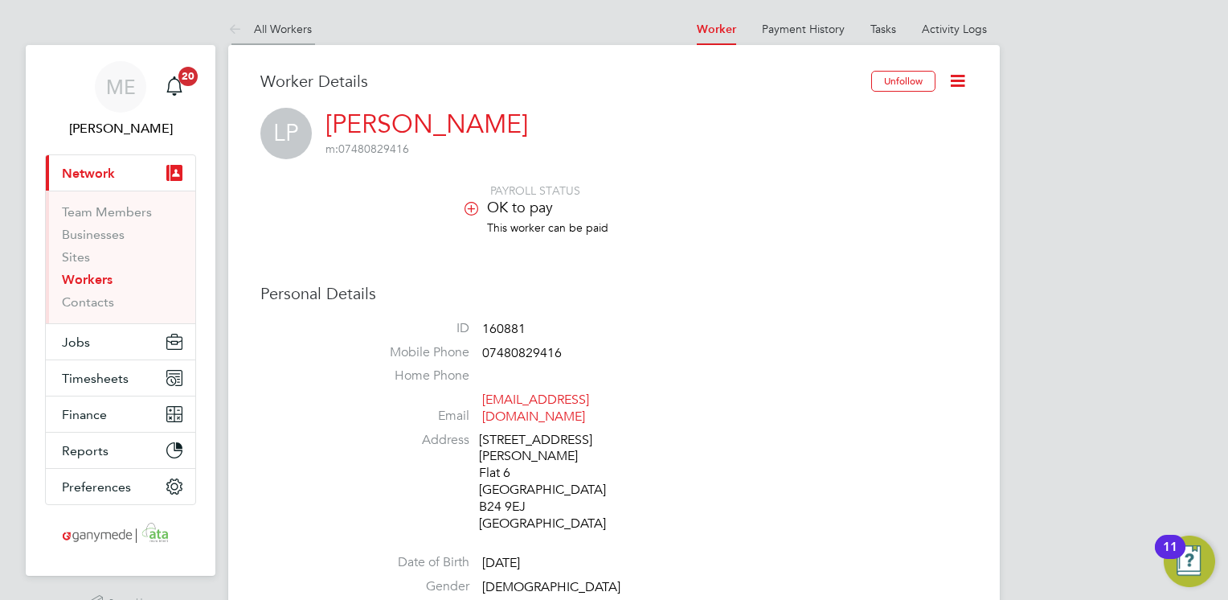
click at [233, 20] on icon at bounding box center [238, 30] width 20 height 20
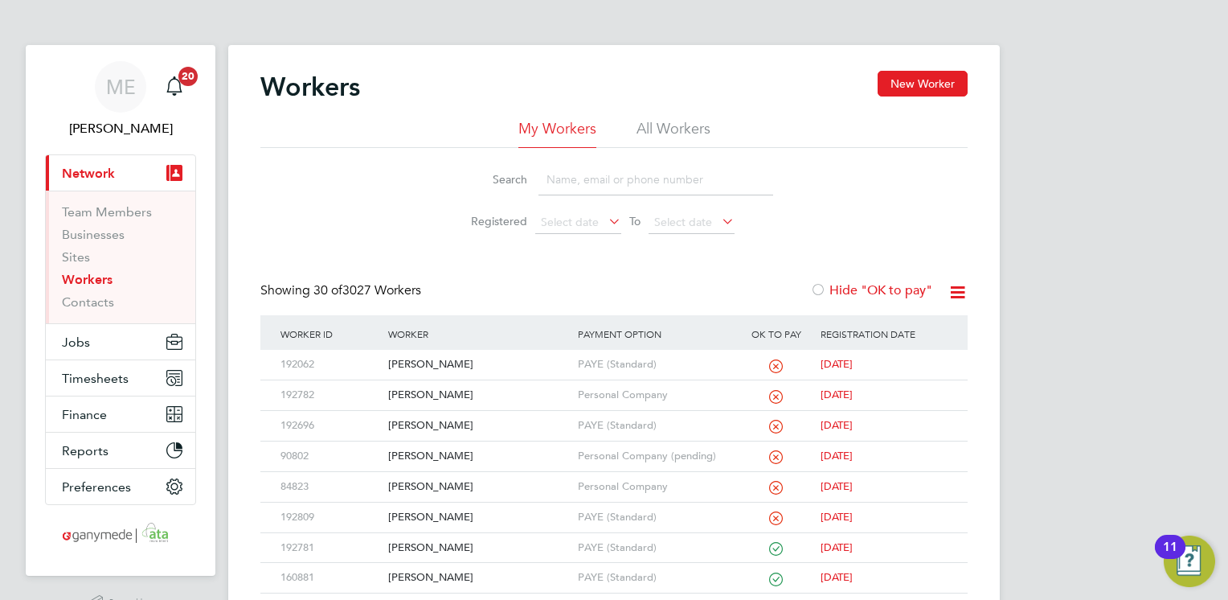
click at [563, 177] on input at bounding box center [655, 179] width 235 height 31
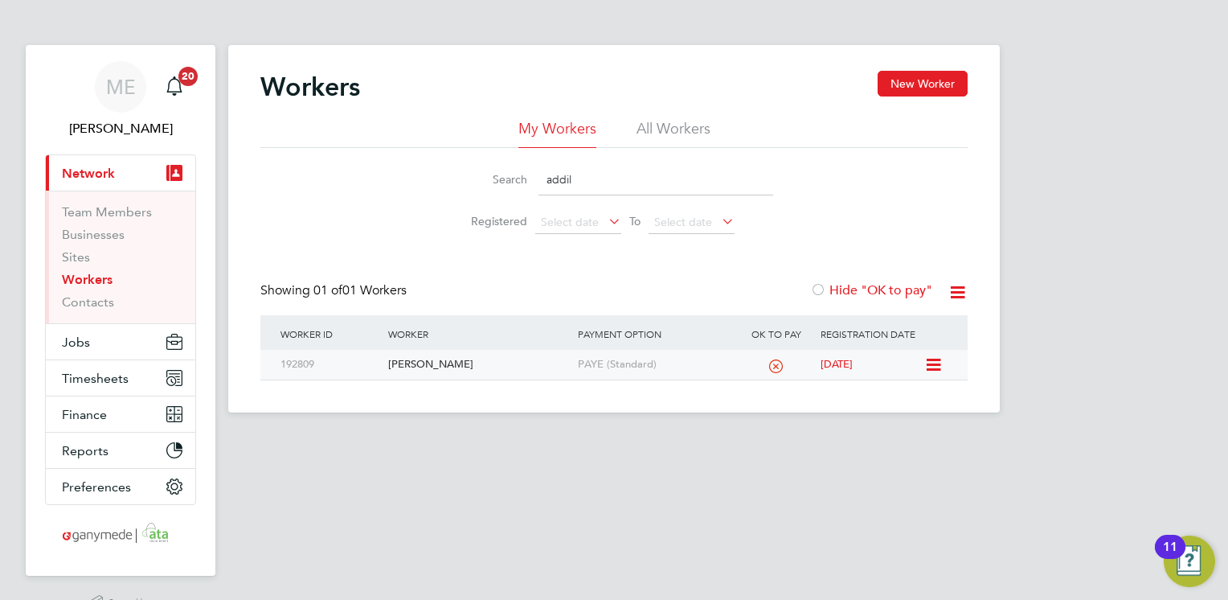
type input "addil"
click at [521, 364] on div "[PERSON_NAME]" at bounding box center [478, 365] width 189 height 30
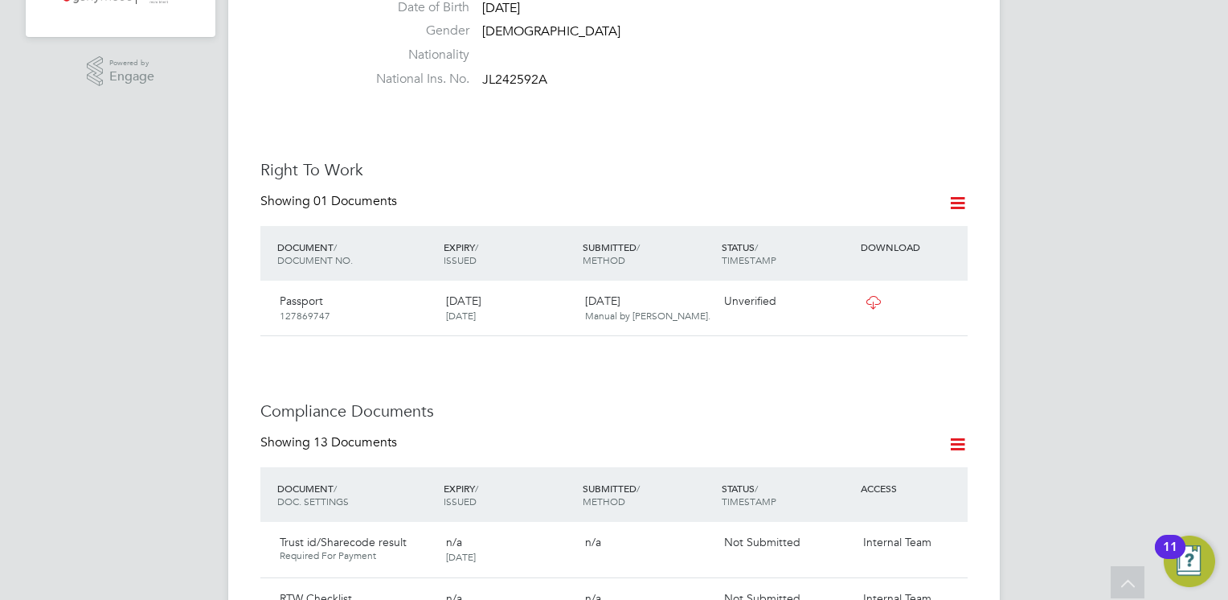
scroll to position [579, 0]
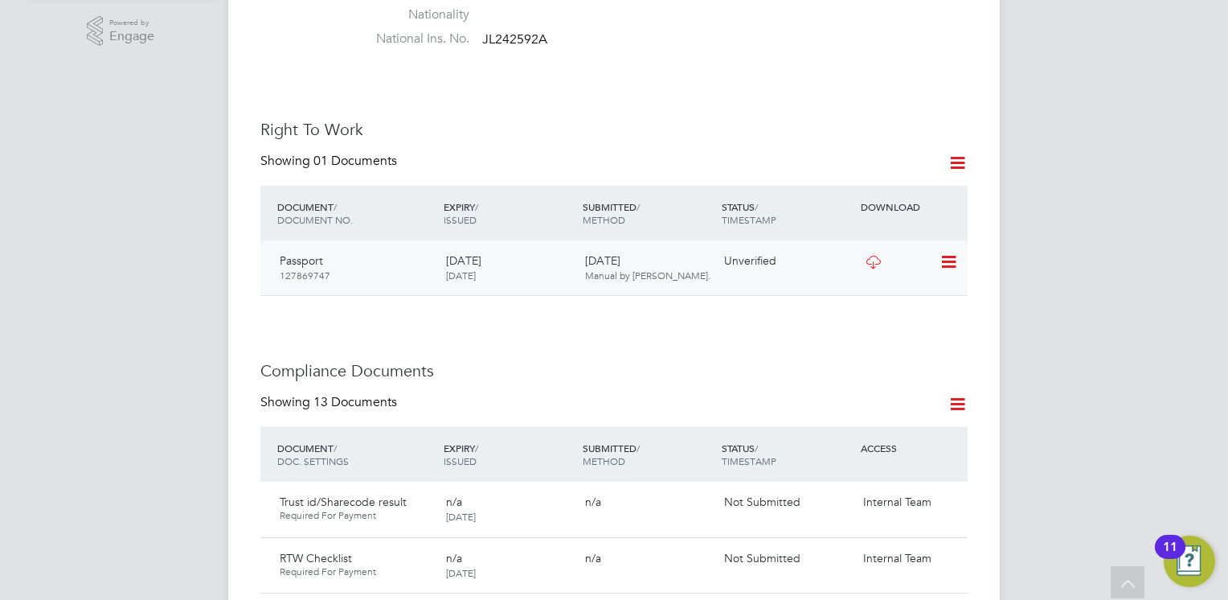
click at [944, 252] on icon at bounding box center [948, 261] width 16 height 19
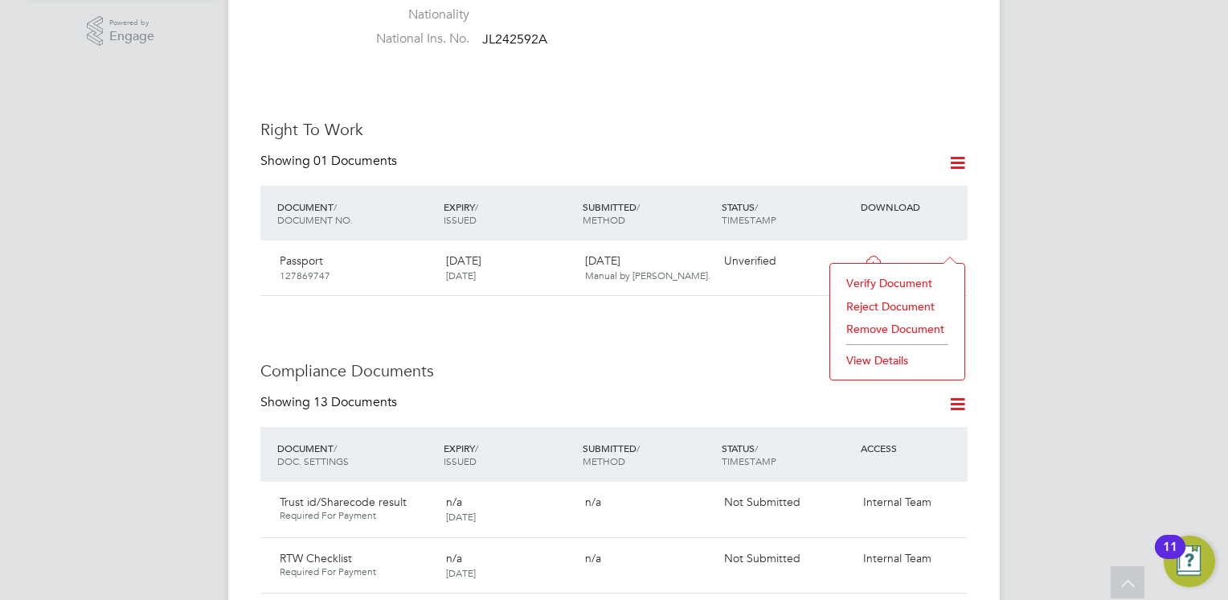
click at [868, 278] on li "Verify Document" at bounding box center [897, 283] width 118 height 23
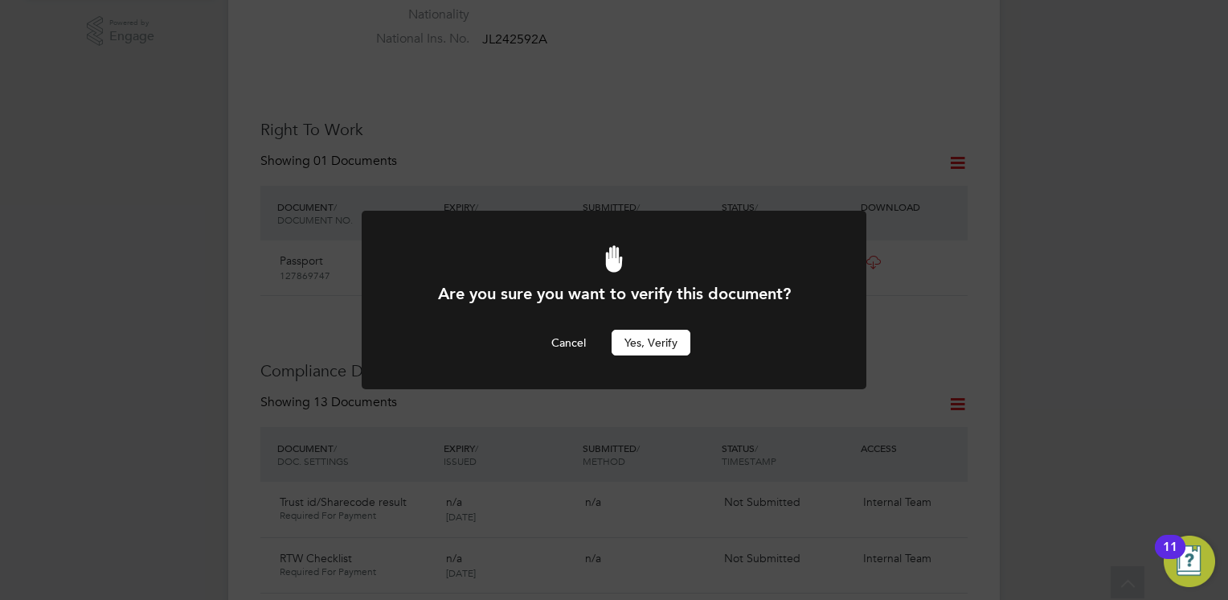
click at [642, 344] on button "Yes, verify" at bounding box center [651, 343] width 79 height 26
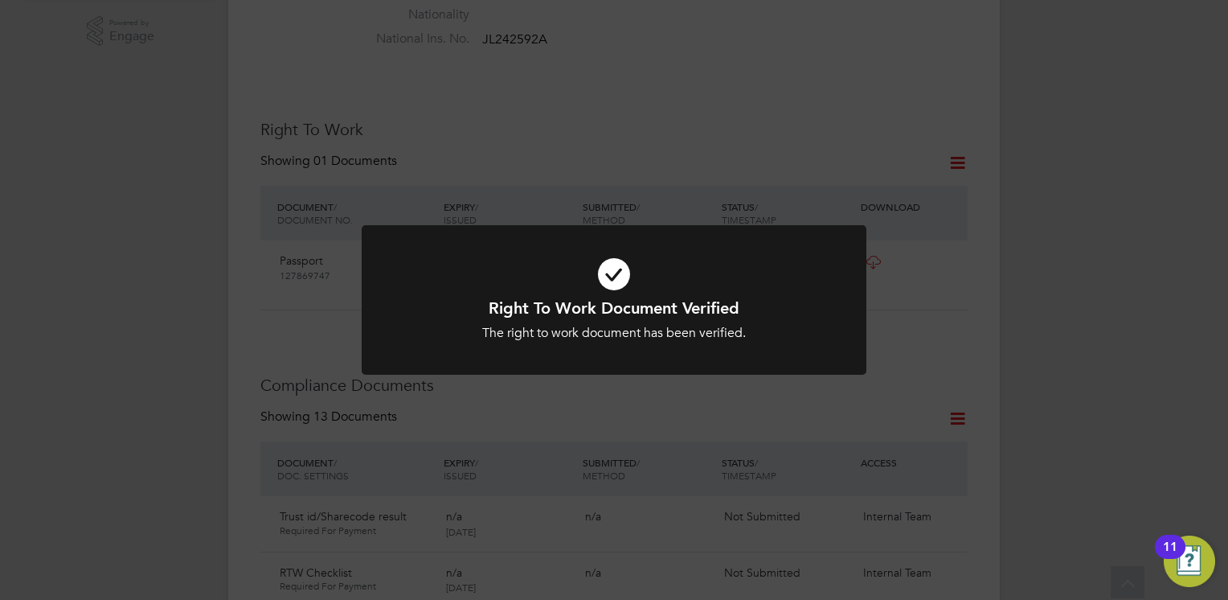
click at [607, 304] on h1 "Right To Work Document Verified" at bounding box center [614, 307] width 418 height 21
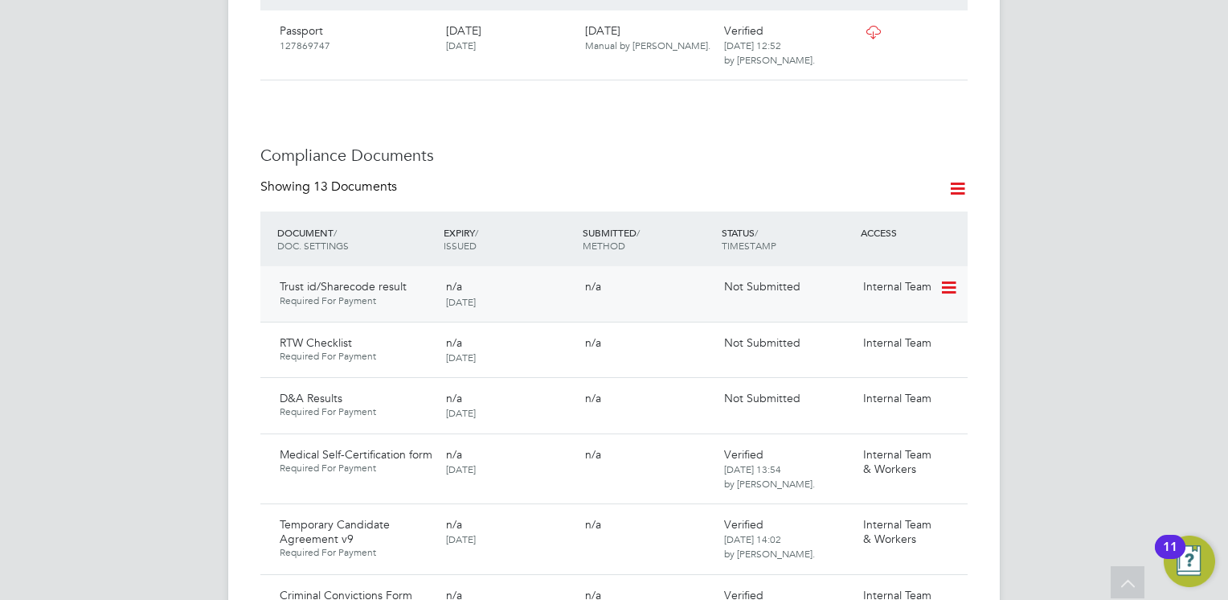
scroll to position [804, 0]
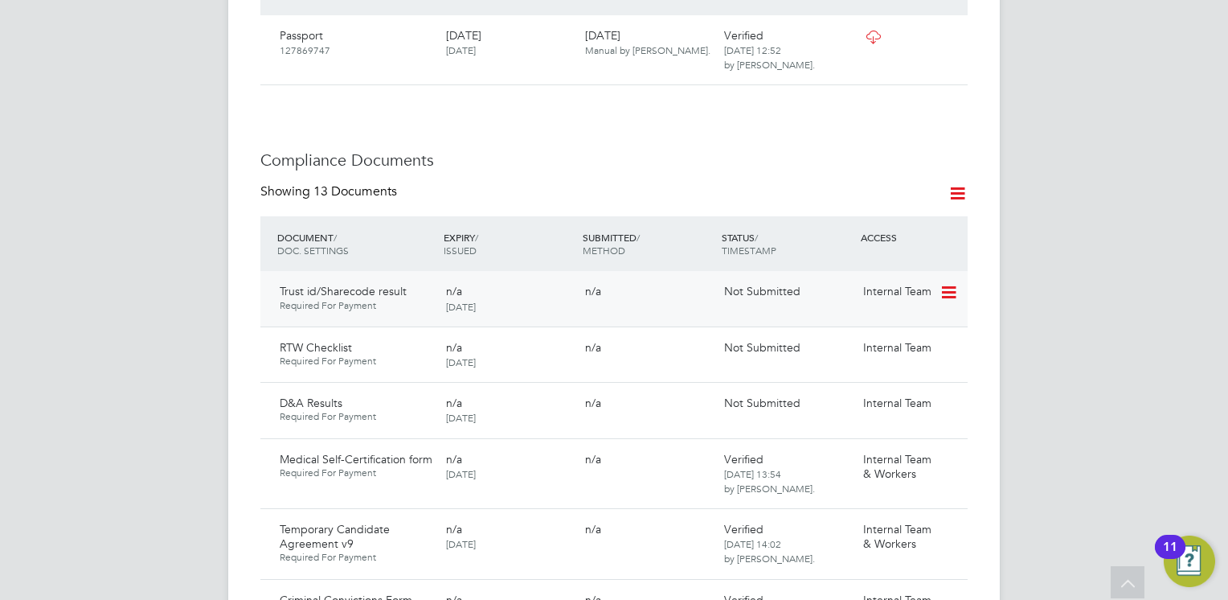
click at [950, 283] on icon at bounding box center [948, 292] width 16 height 19
click at [876, 336] on li "Submit Document" at bounding box center [899, 336] width 113 height 23
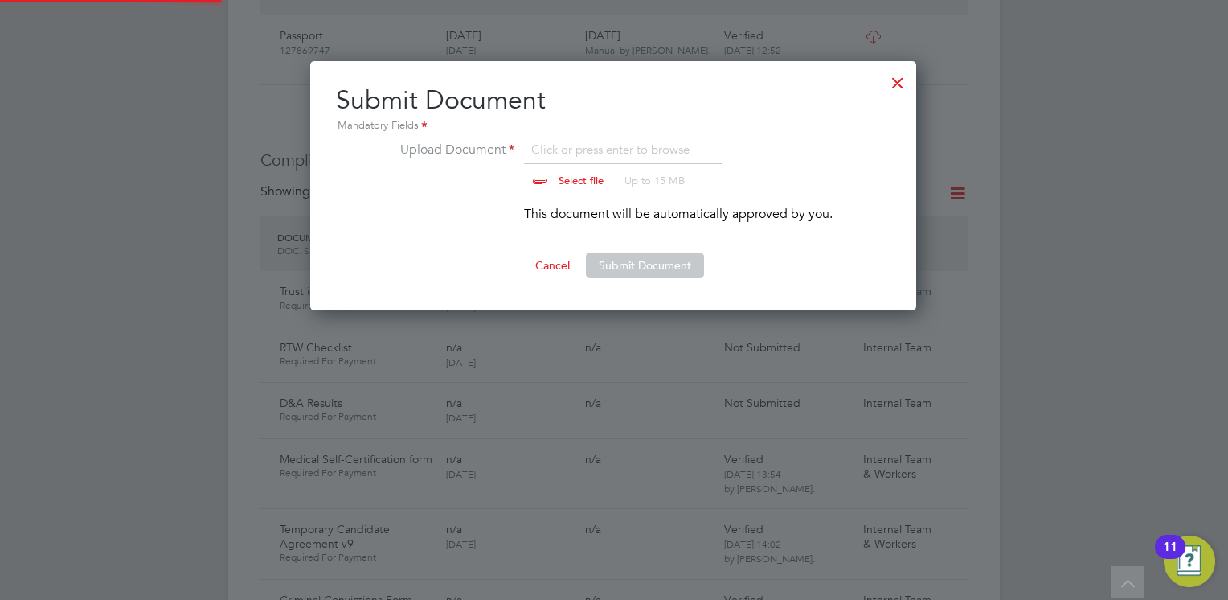
scroll to position [249, 608]
click at [579, 175] on input "file" at bounding box center [596, 164] width 252 height 48
type input "C:\fakepath\Addil Hussain.pdf"
click at [626, 259] on button "Submit Document" at bounding box center [645, 265] width 118 height 26
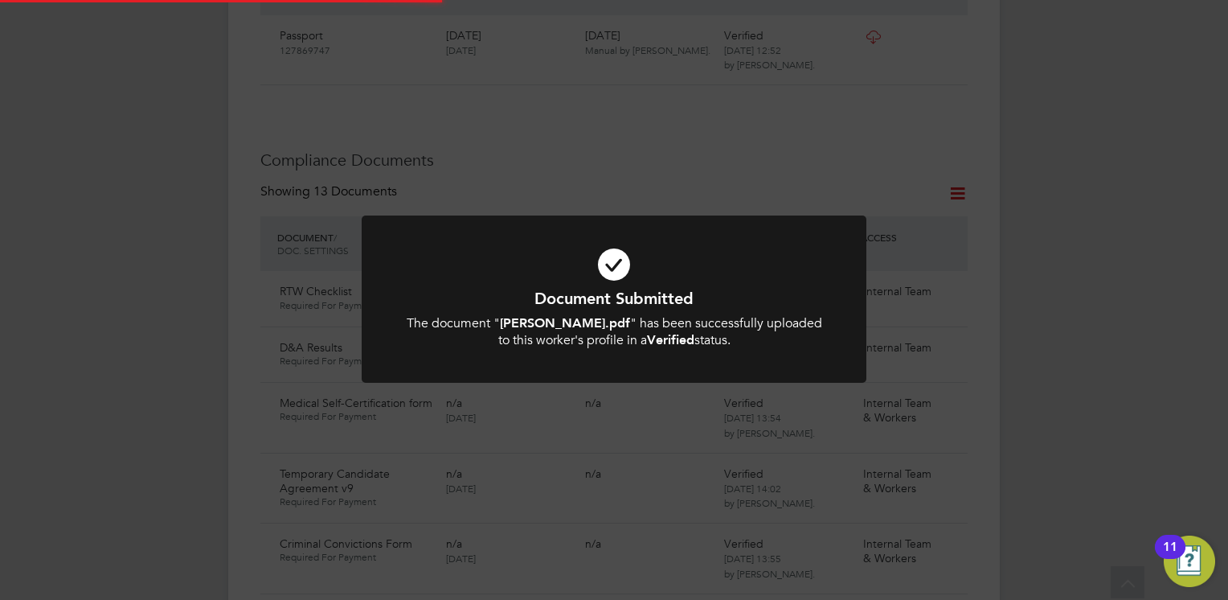
click at [611, 276] on icon at bounding box center [614, 264] width 418 height 63
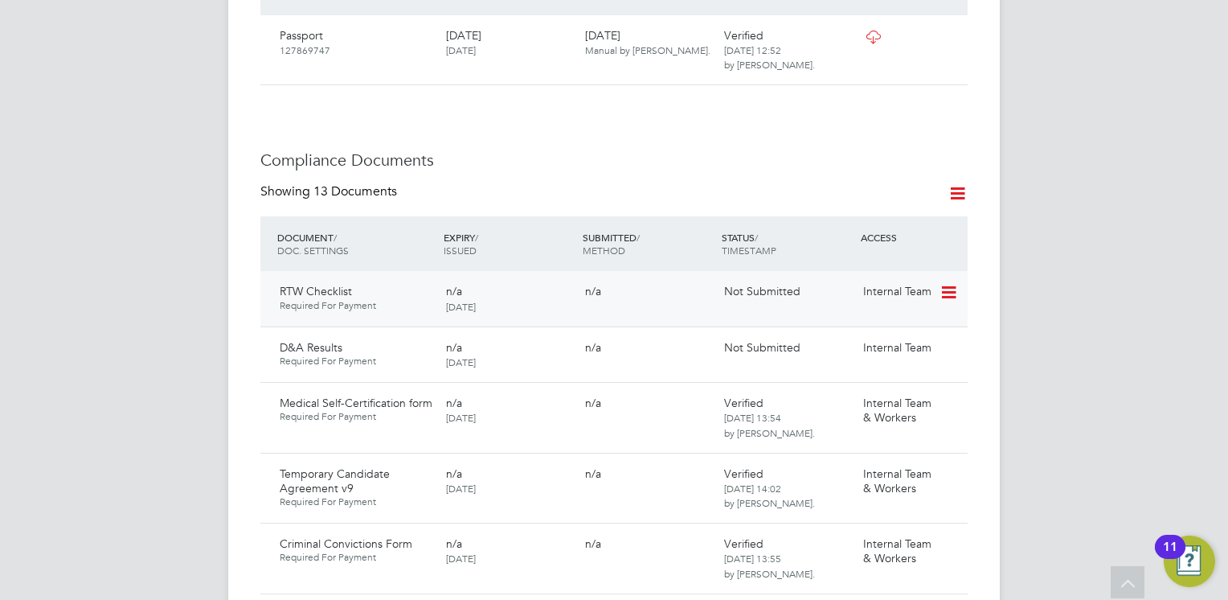
click at [948, 283] on icon at bounding box center [948, 292] width 16 height 19
click at [871, 332] on li "Submit Document" at bounding box center [899, 336] width 113 height 23
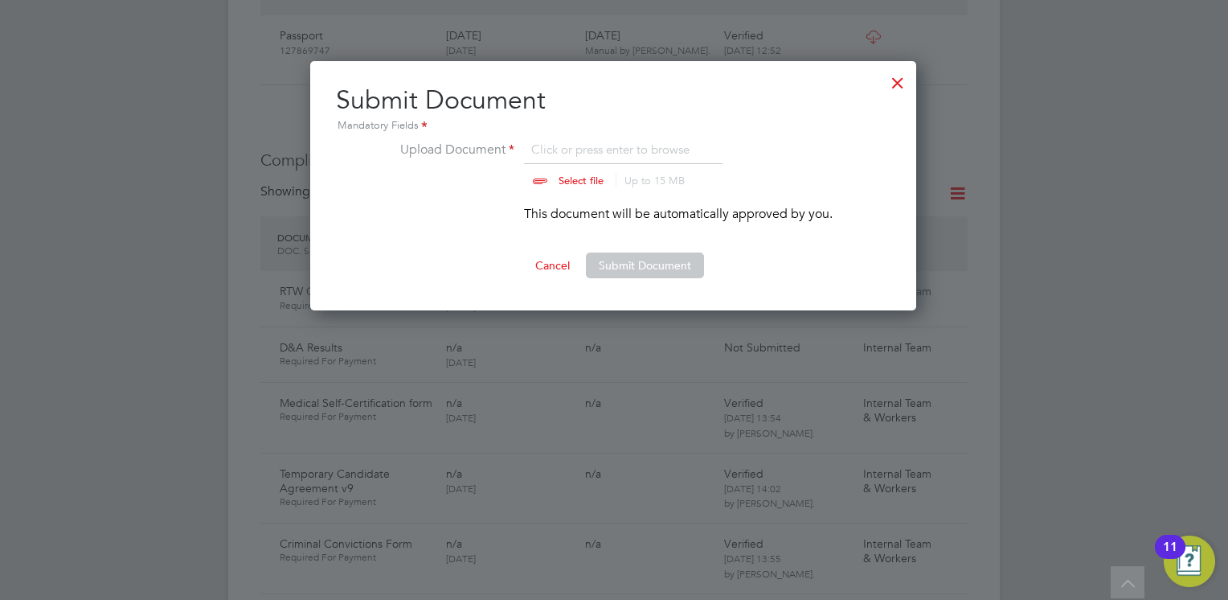
click at [565, 181] on input "file" at bounding box center [596, 164] width 252 height 48
type input "C:\fakepath\Right to Work Checklist - Addil Hussain.pdf"
click at [624, 260] on button "Submit Document" at bounding box center [645, 265] width 118 height 26
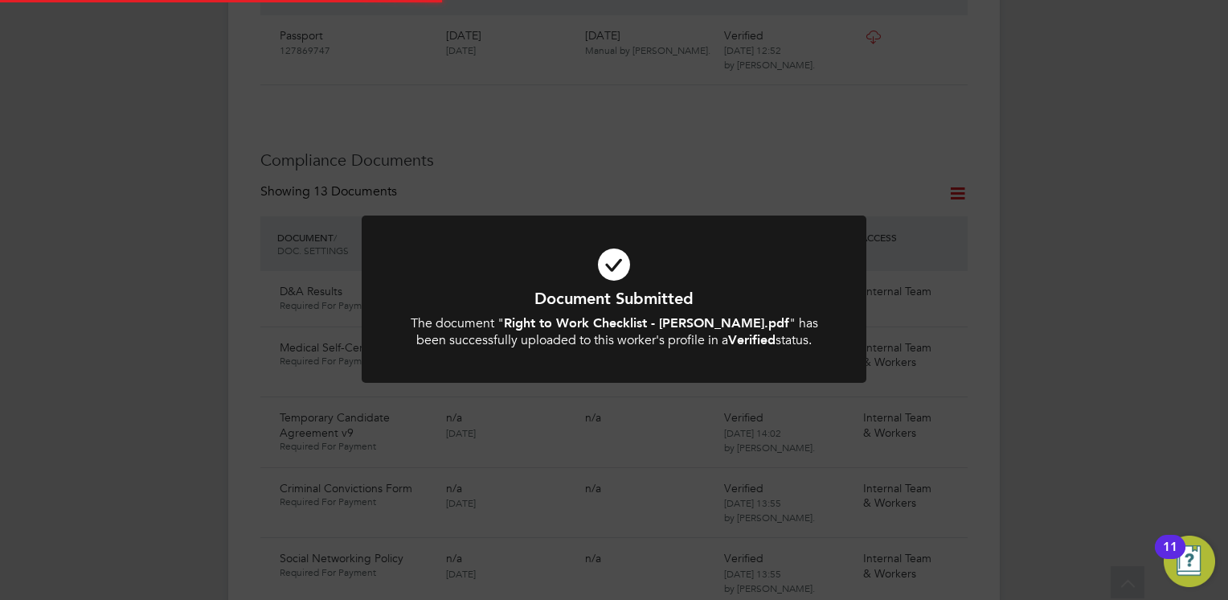
click at [817, 132] on div "Document Submitted The document " Right to Work Checklist - Addil Hussain.pdf "…" at bounding box center [614, 300] width 1228 height 600
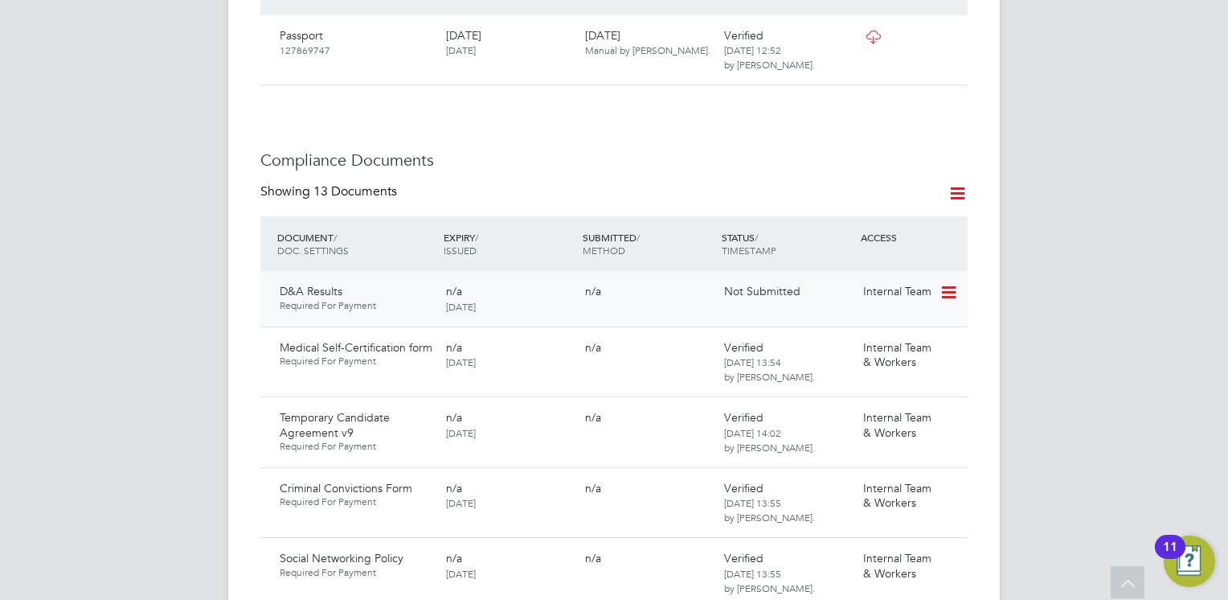
click at [948, 283] on icon at bounding box center [948, 292] width 16 height 19
click at [869, 332] on li "Submit Document" at bounding box center [899, 336] width 113 height 23
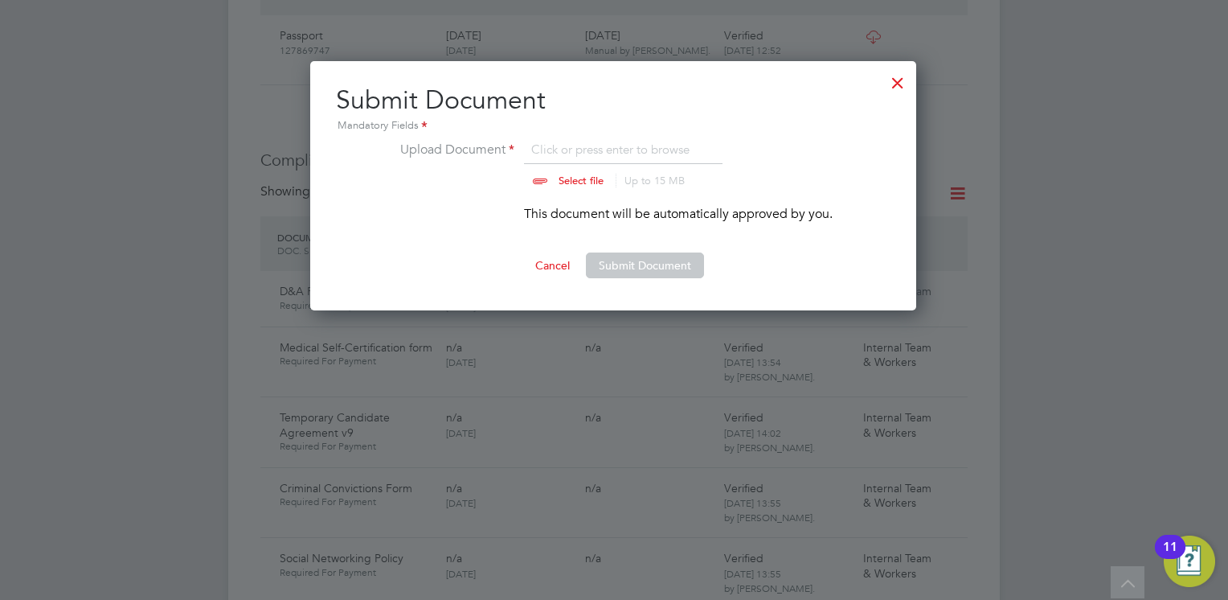
click at [551, 181] on input "file" at bounding box center [596, 164] width 252 height 48
type input "C:\fakepath\4445803b-3188-4f3a-b05f-e6b29978649d_V1 (1).pdf"
click at [613, 267] on button "Submit Document" at bounding box center [645, 265] width 118 height 26
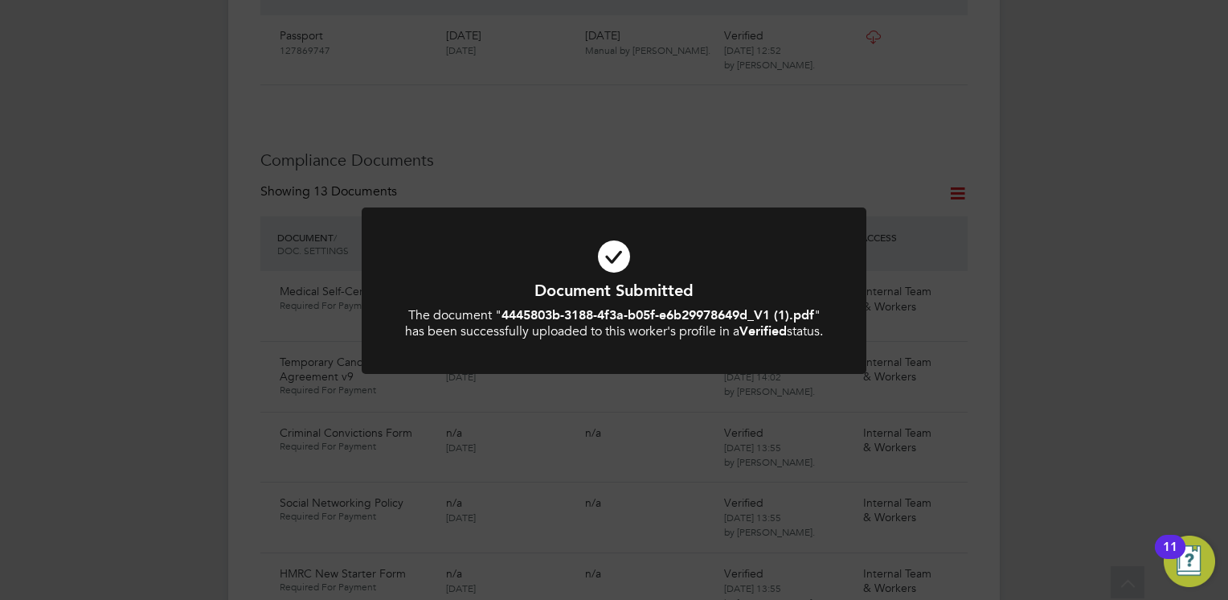
click at [579, 299] on h1 "Document Submitted" at bounding box center [614, 290] width 418 height 21
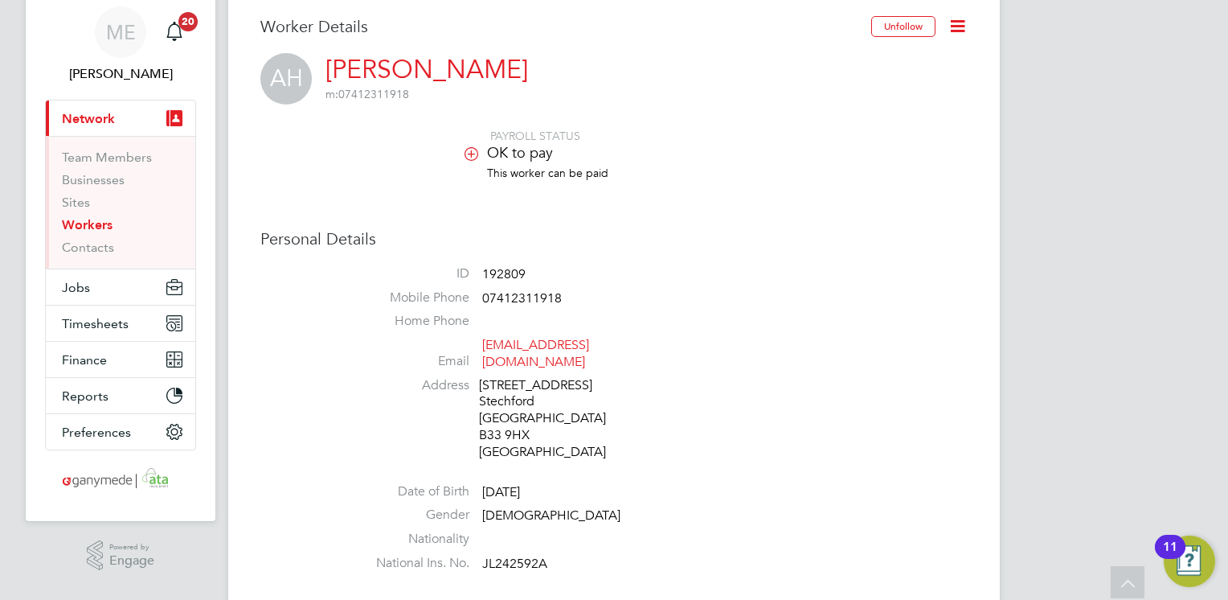
scroll to position [0, 0]
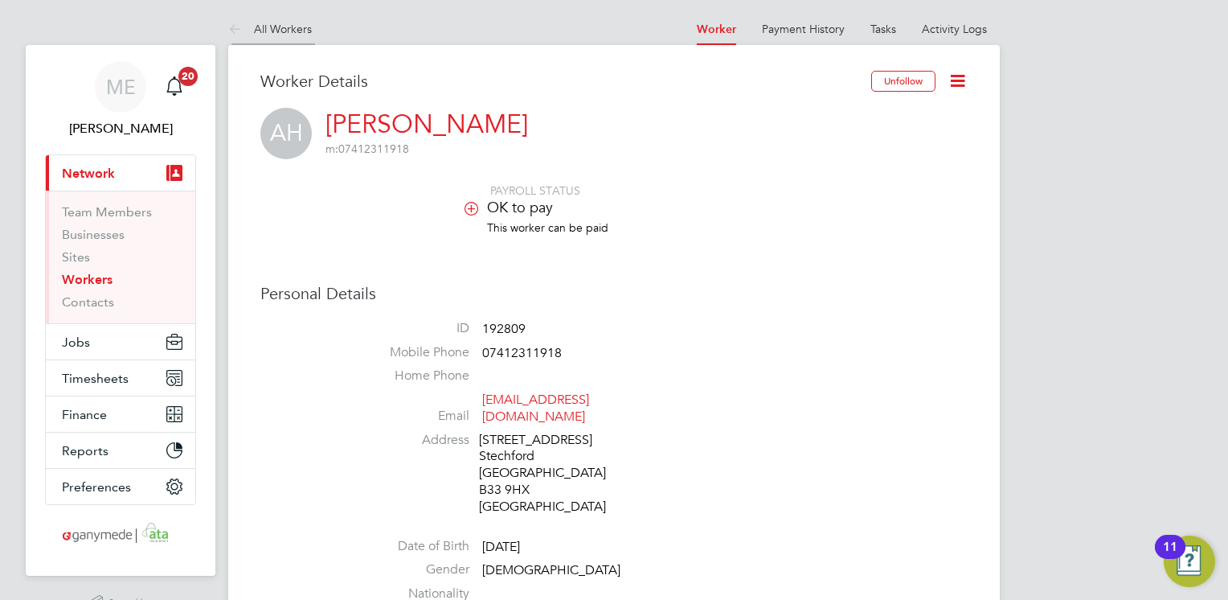
click at [235, 27] on icon at bounding box center [238, 30] width 20 height 20
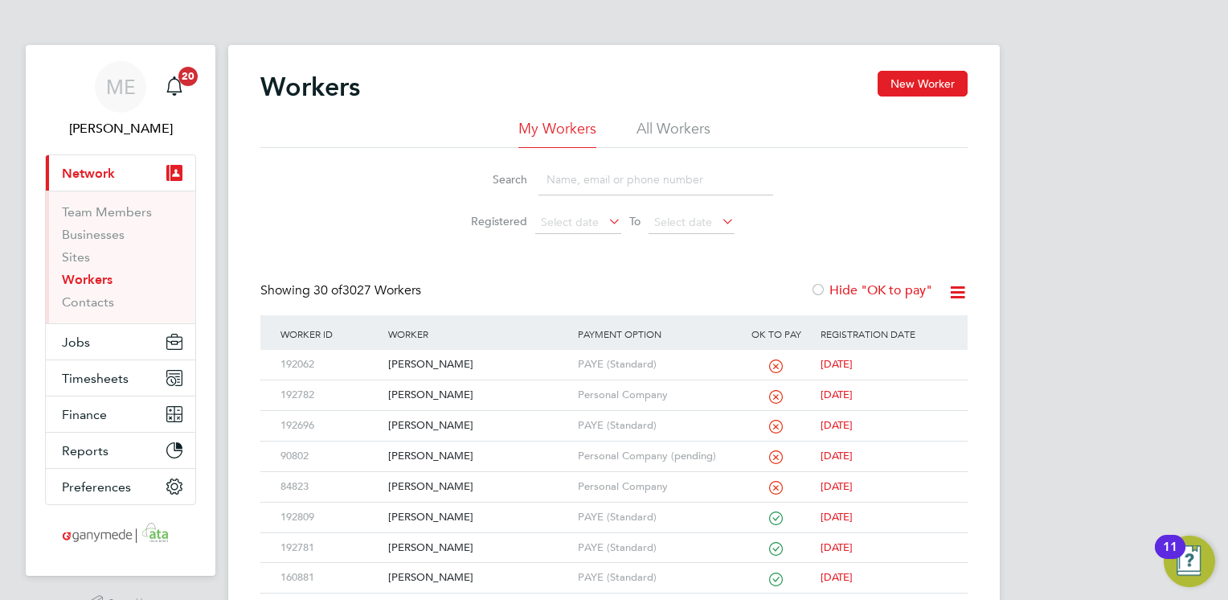
click at [585, 169] on input at bounding box center [655, 179] width 235 height 31
type input "dan"
click at [514, 365] on div "Daniel Franklin" at bounding box center [478, 365] width 189 height 30
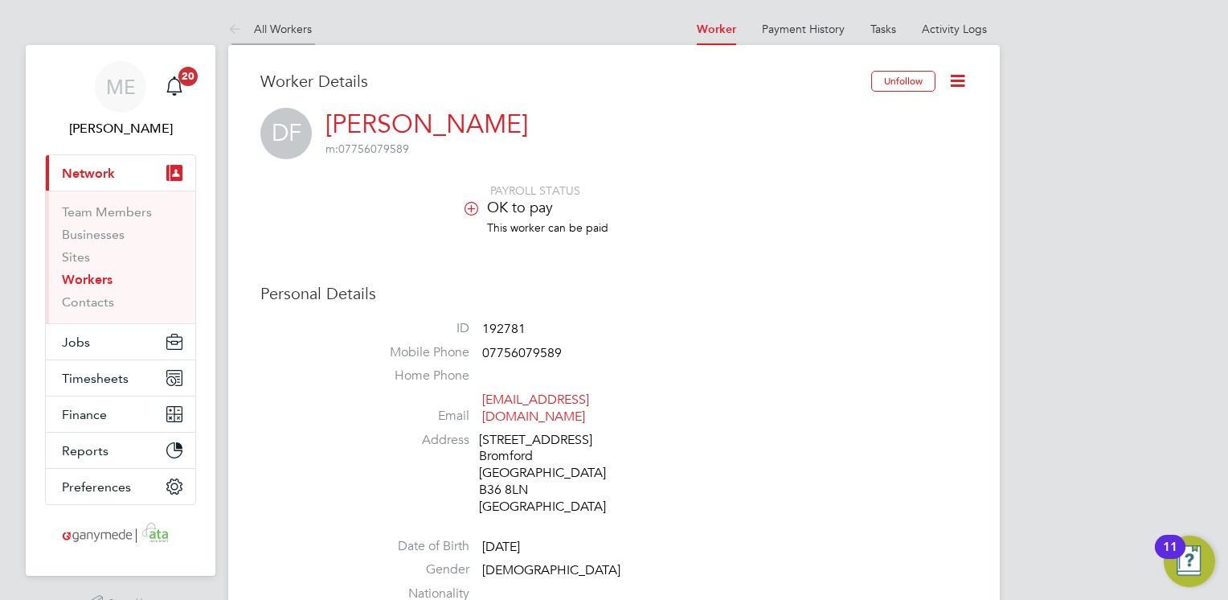
click at [231, 22] on icon at bounding box center [238, 30] width 20 height 20
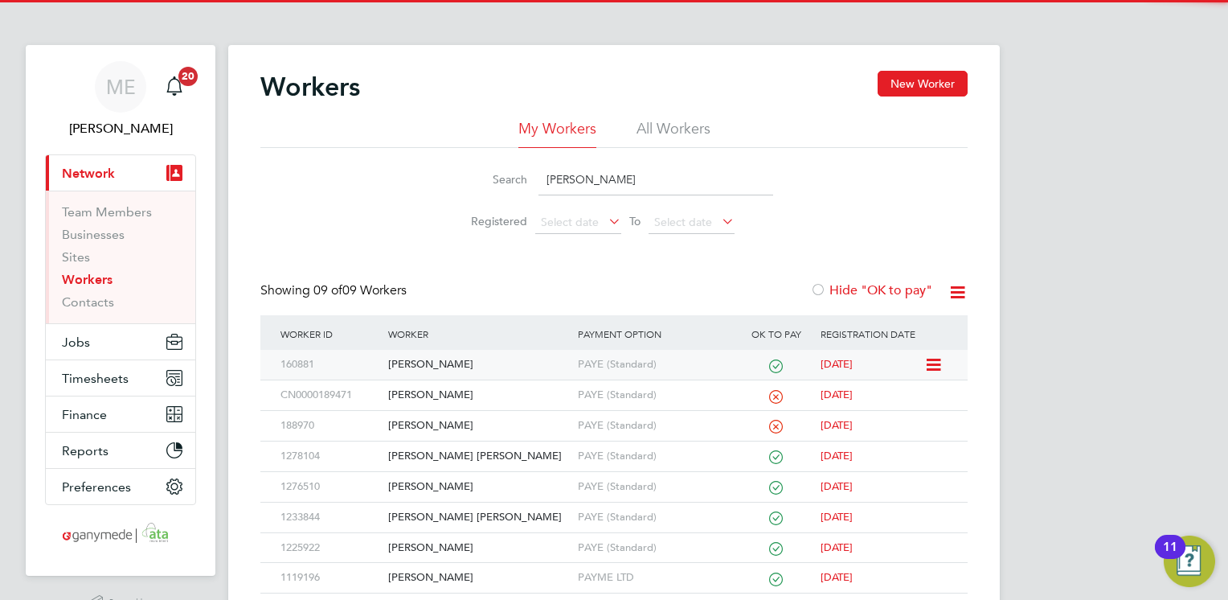
type input "[PERSON_NAME]"
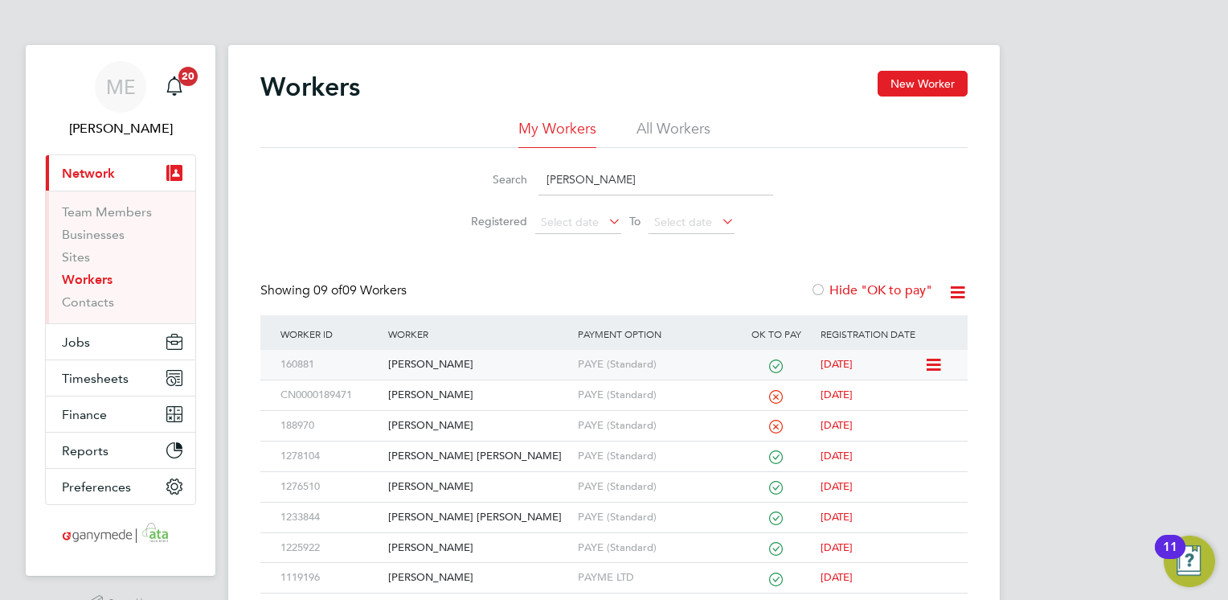
click at [445, 358] on div "[PERSON_NAME]" at bounding box center [478, 365] width 189 height 30
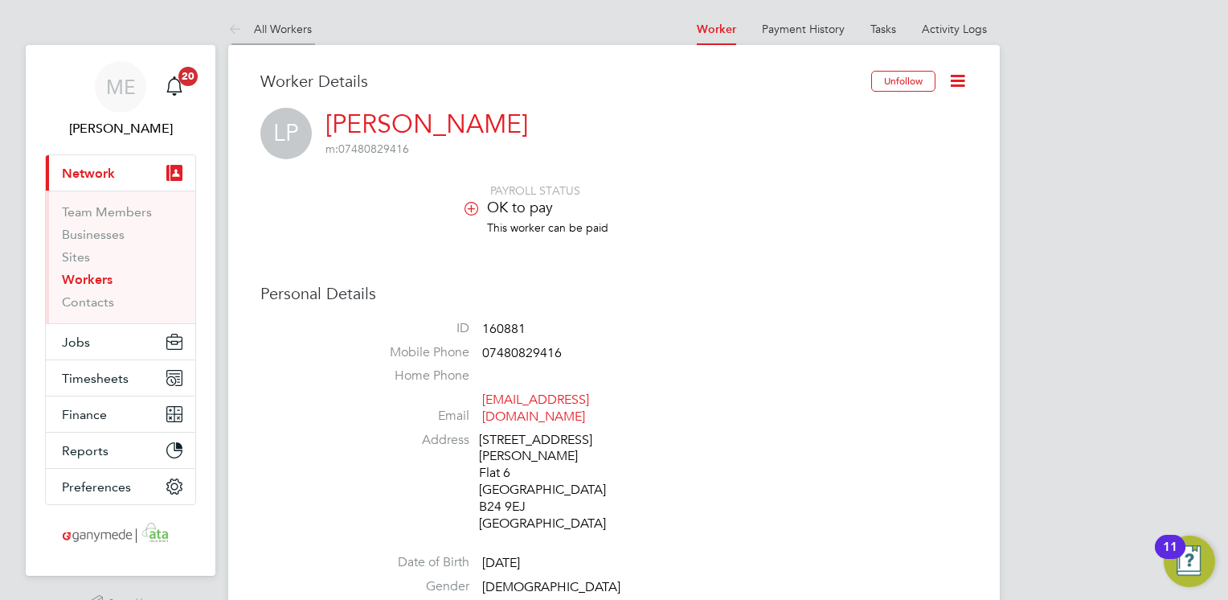
click at [233, 14] on li "All Workers" at bounding box center [270, 29] width 84 height 32
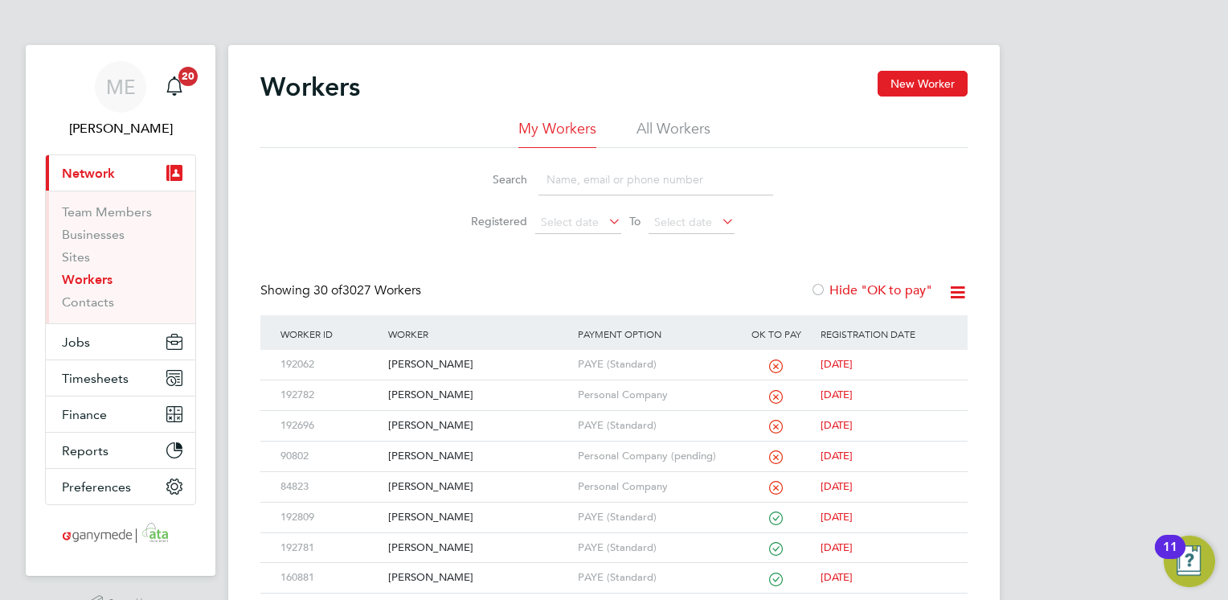
click at [555, 175] on input at bounding box center [655, 179] width 235 height 31
type input "[PERSON_NAME]"
click at [510, 351] on div "[PERSON_NAME]" at bounding box center [478, 365] width 189 height 30
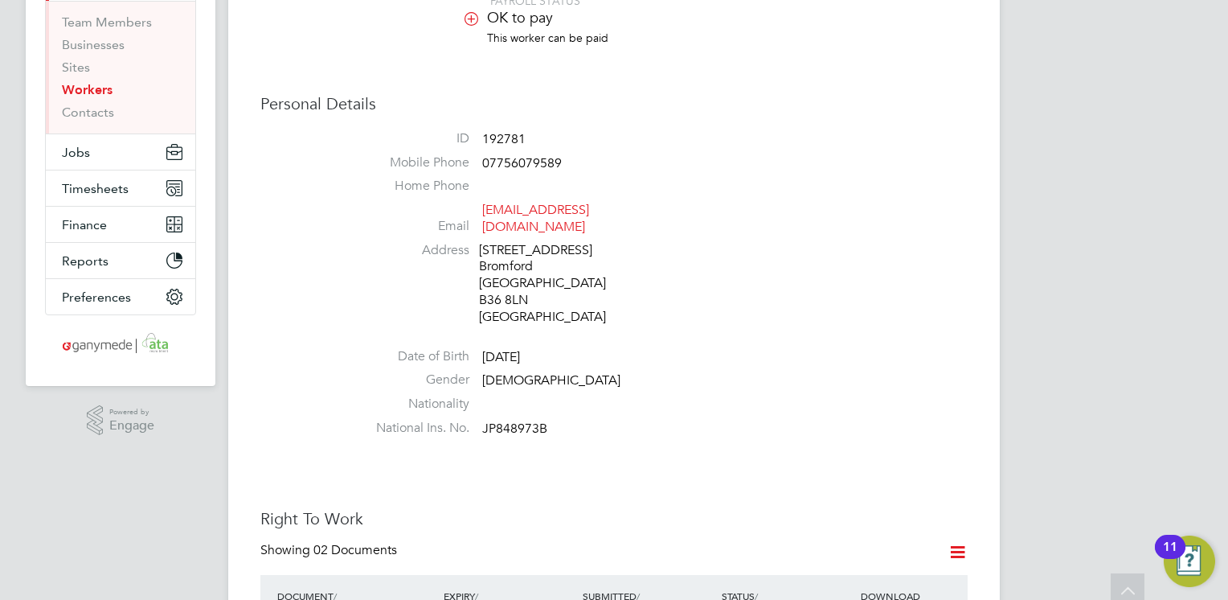
scroll to position [257, 0]
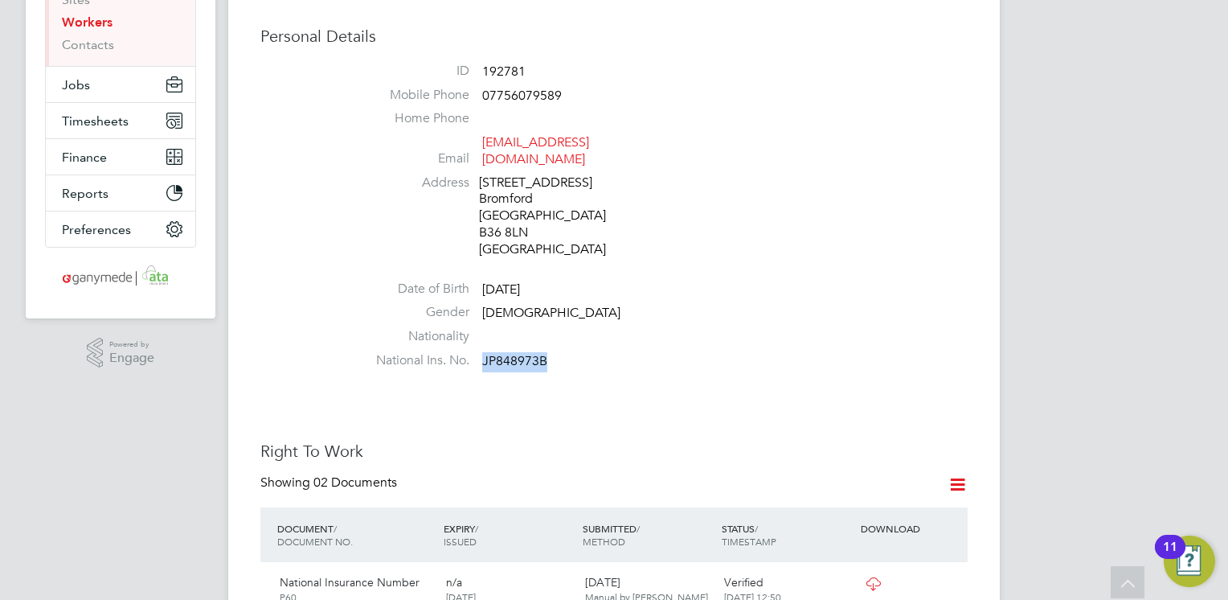
drag, startPoint x: 550, startPoint y: 346, endPoint x: 482, endPoint y: 345, distance: 67.5
click at [482, 352] on li "National Ins. No. JP848973B" at bounding box center [662, 364] width 611 height 24
copy span "JP848973B"
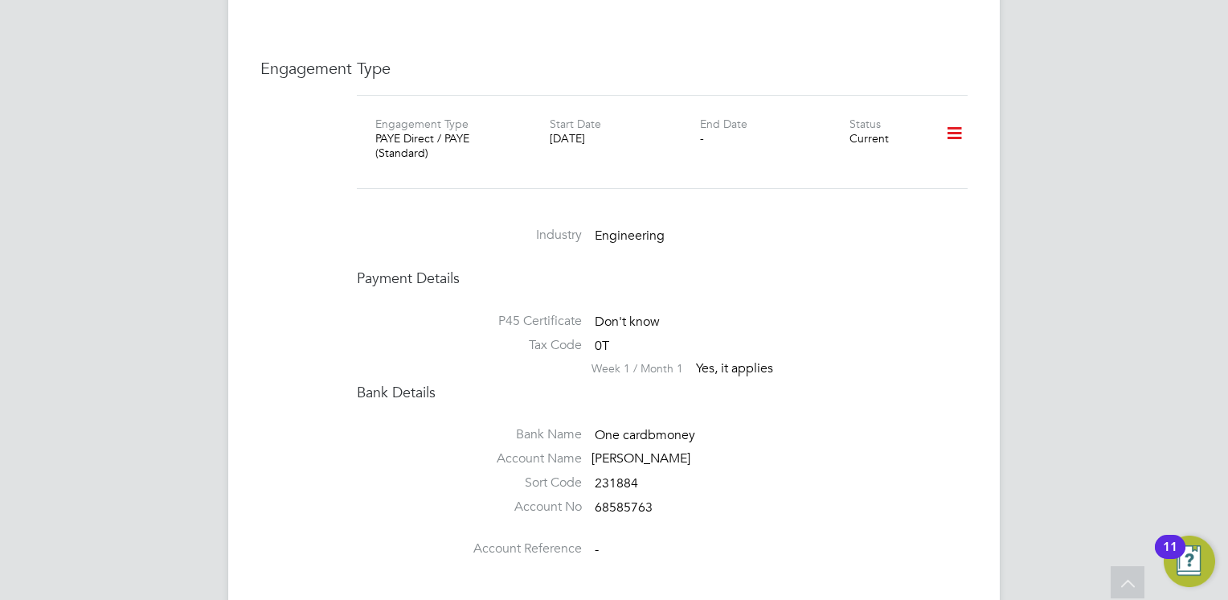
scroll to position [2122, 0]
drag, startPoint x: 659, startPoint y: 481, endPoint x: 594, endPoint y: 471, distance: 65.8
click at [594, 495] on li "Account No 68585763" at bounding box center [662, 507] width 611 height 24
copy span "68585763"
drag, startPoint x: 646, startPoint y: 448, endPoint x: 601, endPoint y: 440, distance: 45.9
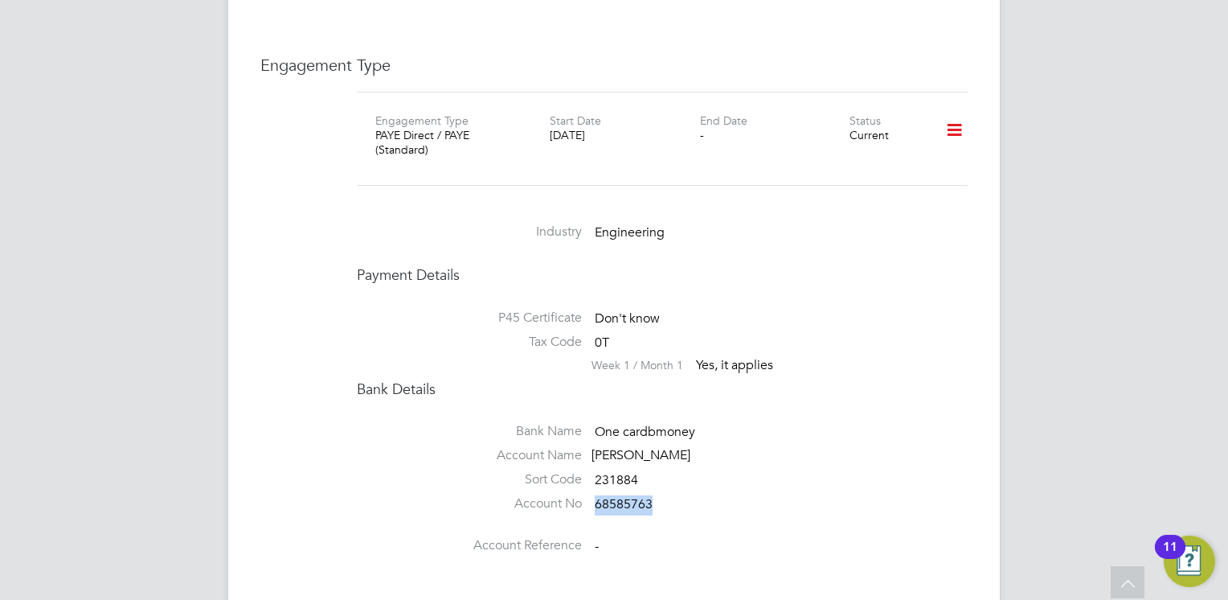
click at [601, 440] on ul "Bank Name One cardbmoney Account Name [PERSON_NAME] Sort Code 231884 Account No…" at bounding box center [662, 482] width 611 height 157
copy ul "Sort Code 231884"
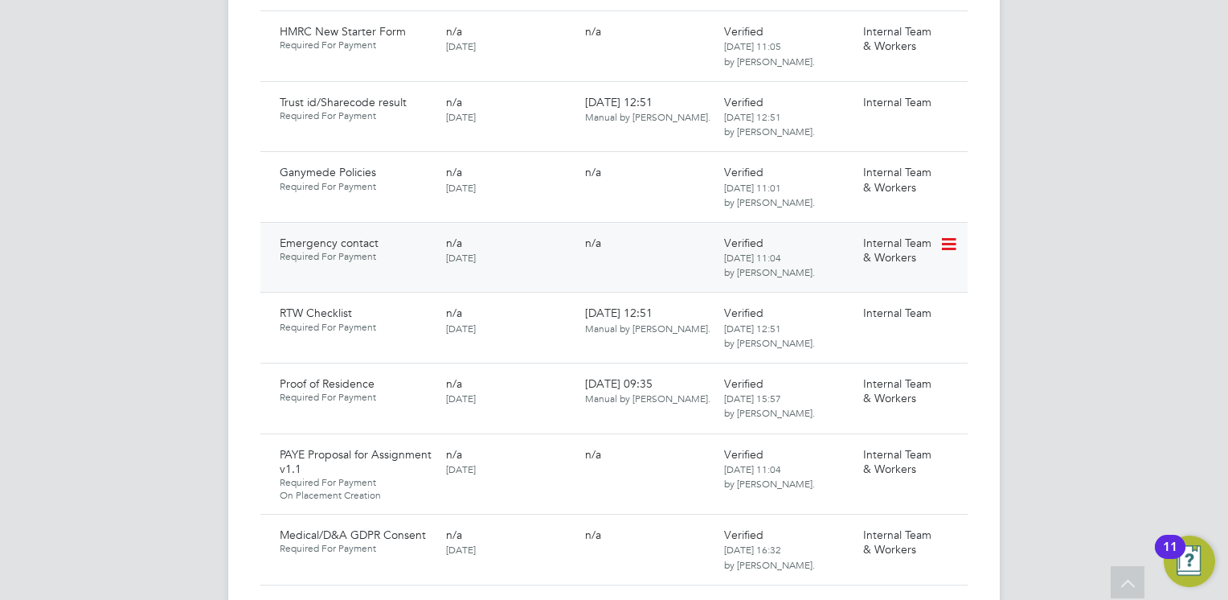
scroll to position [1414, 0]
click at [953, 235] on icon at bounding box center [948, 244] width 16 height 19
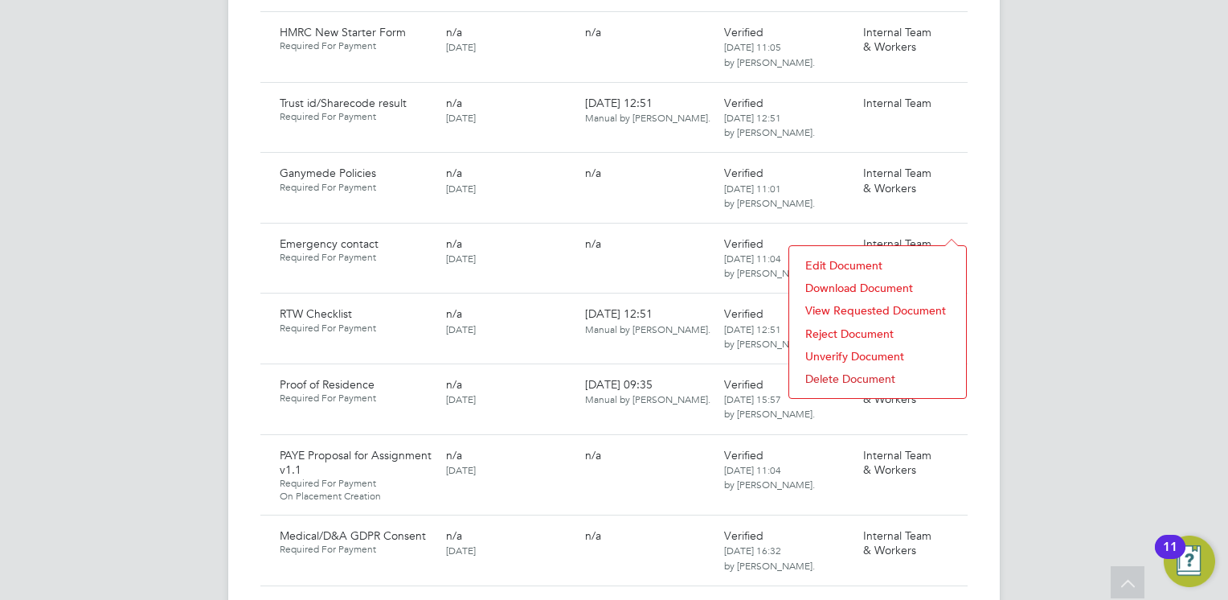
click at [857, 286] on li "Download Document" at bounding box center [877, 287] width 161 height 23
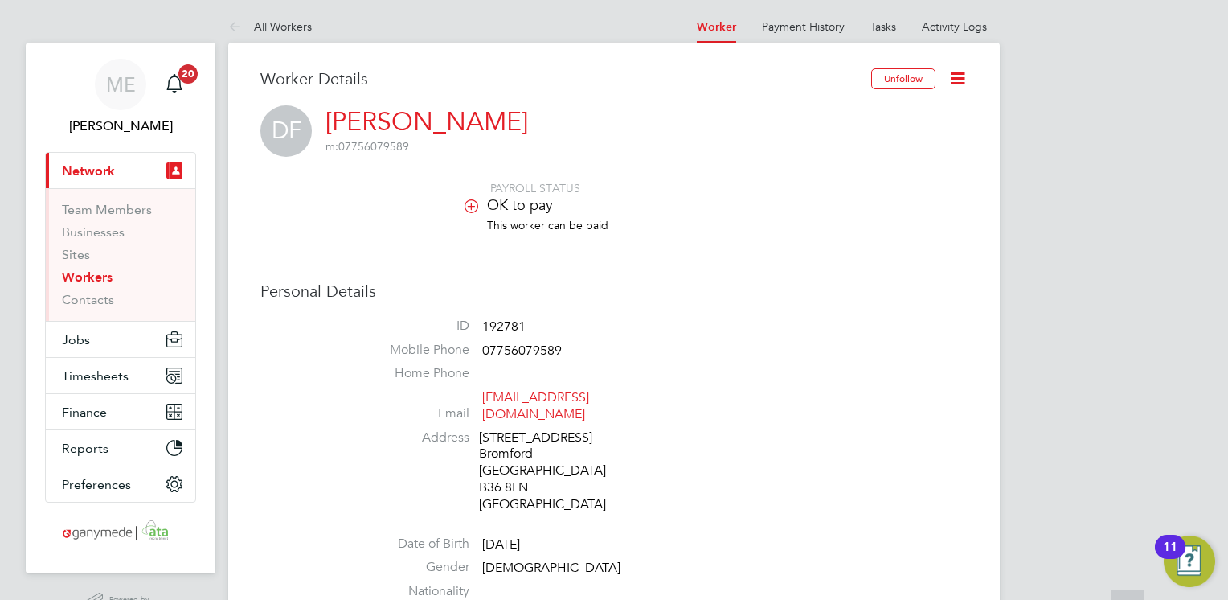
scroll to position [0, 0]
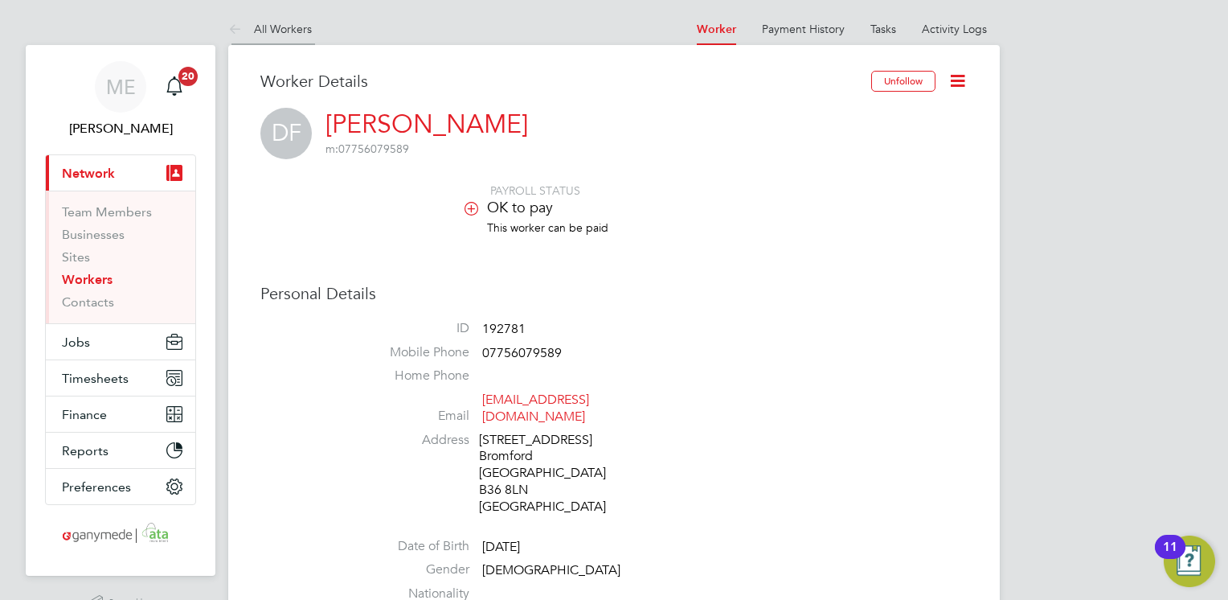
click at [237, 14] on li "All Workers" at bounding box center [270, 29] width 84 height 32
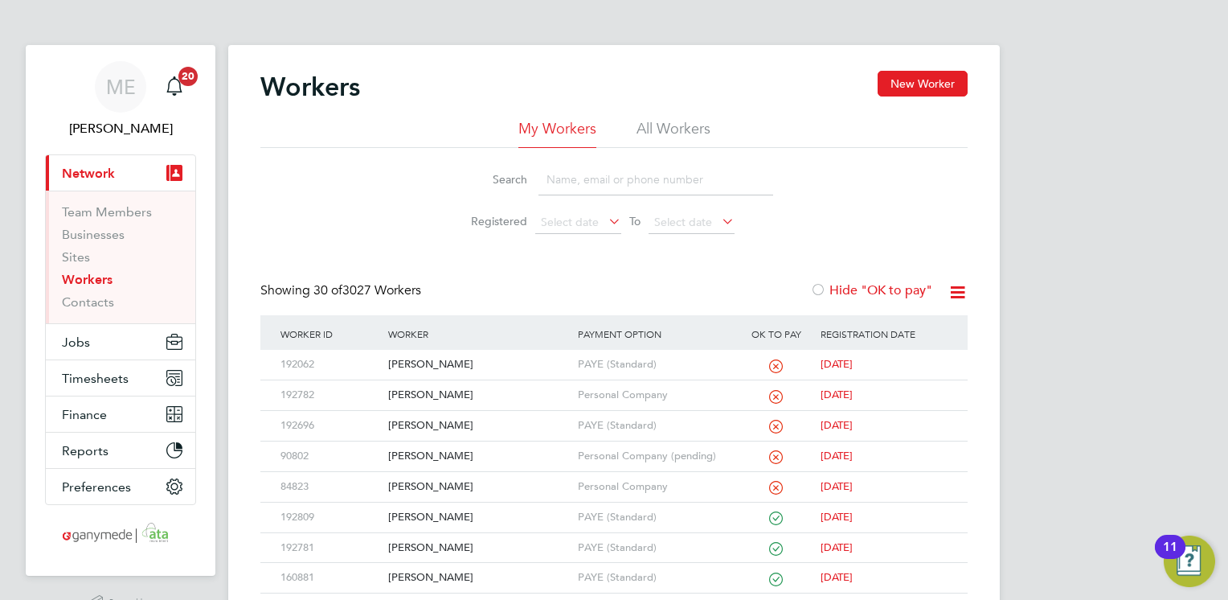
click at [595, 174] on input at bounding box center [655, 179] width 235 height 31
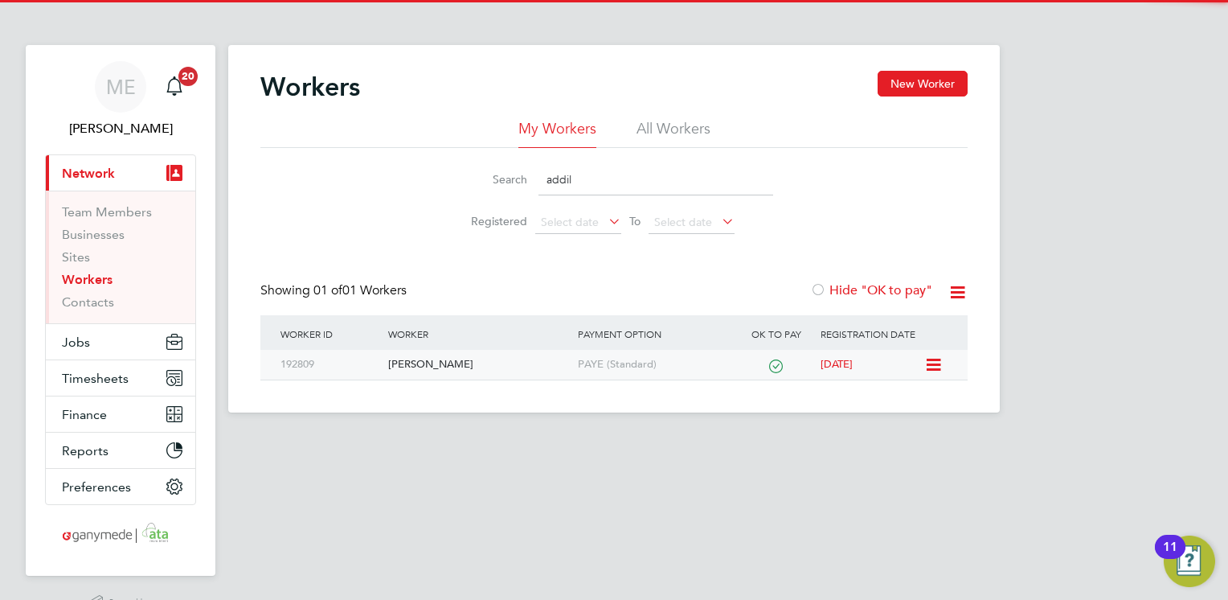
type input "addil"
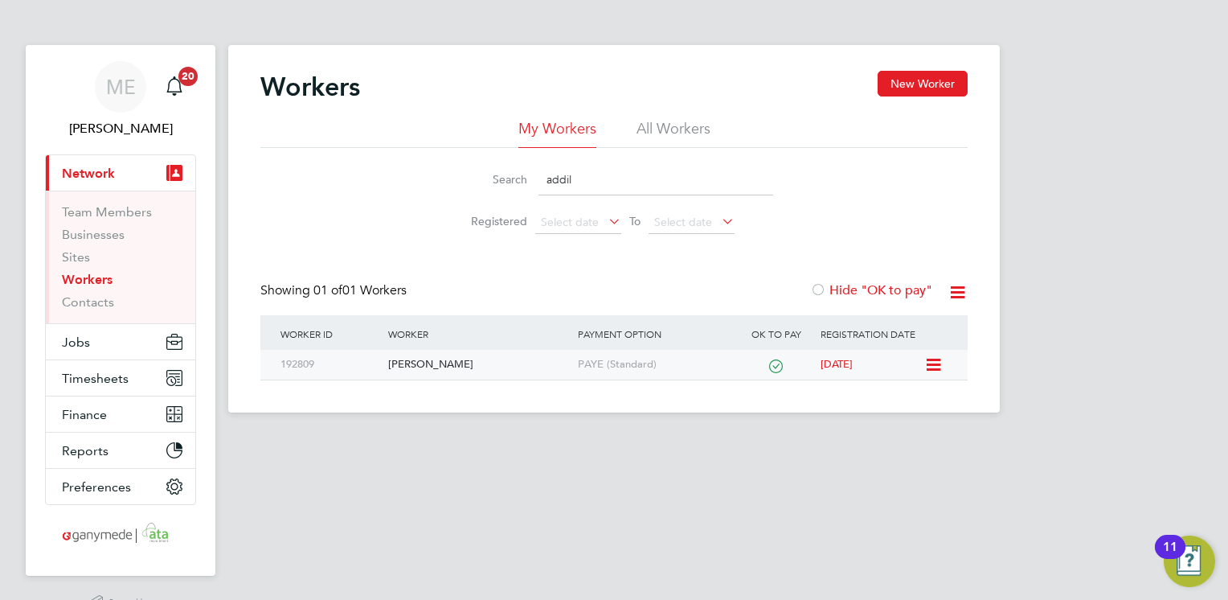
click at [481, 366] on div "[PERSON_NAME]" at bounding box center [478, 365] width 189 height 30
drag, startPoint x: 579, startPoint y: 180, endPoint x: 494, endPoint y: 182, distance: 84.4
click at [494, 182] on div "Search addil" at bounding box center [614, 179] width 318 height 31
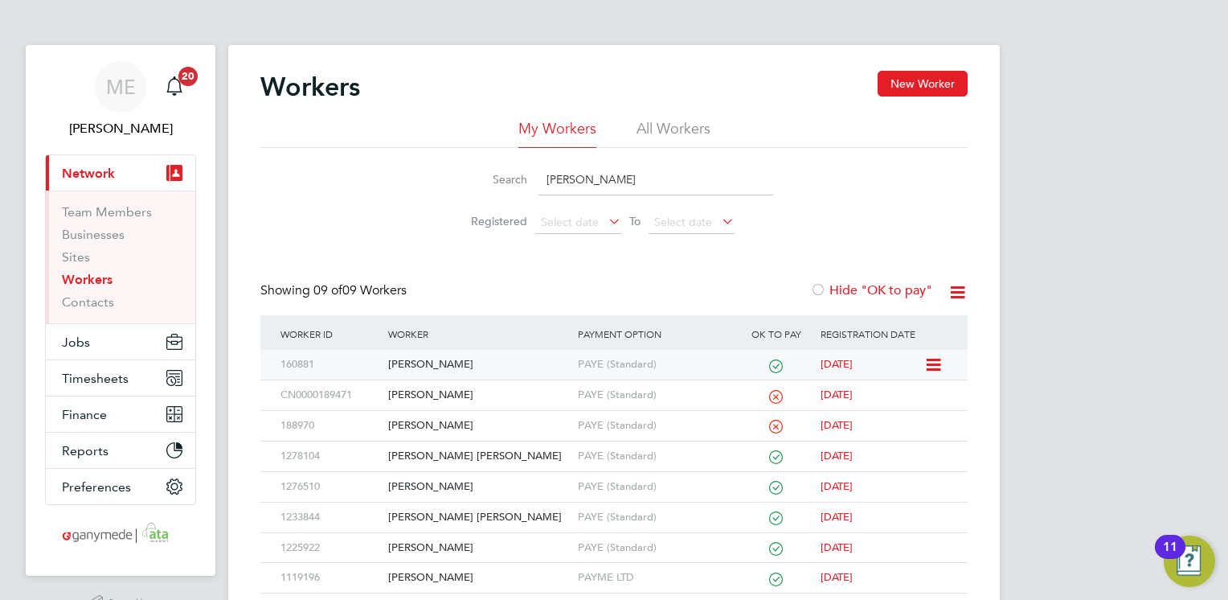
type input "[PERSON_NAME]"
click at [483, 375] on div "[PERSON_NAME]" at bounding box center [478, 365] width 189 height 30
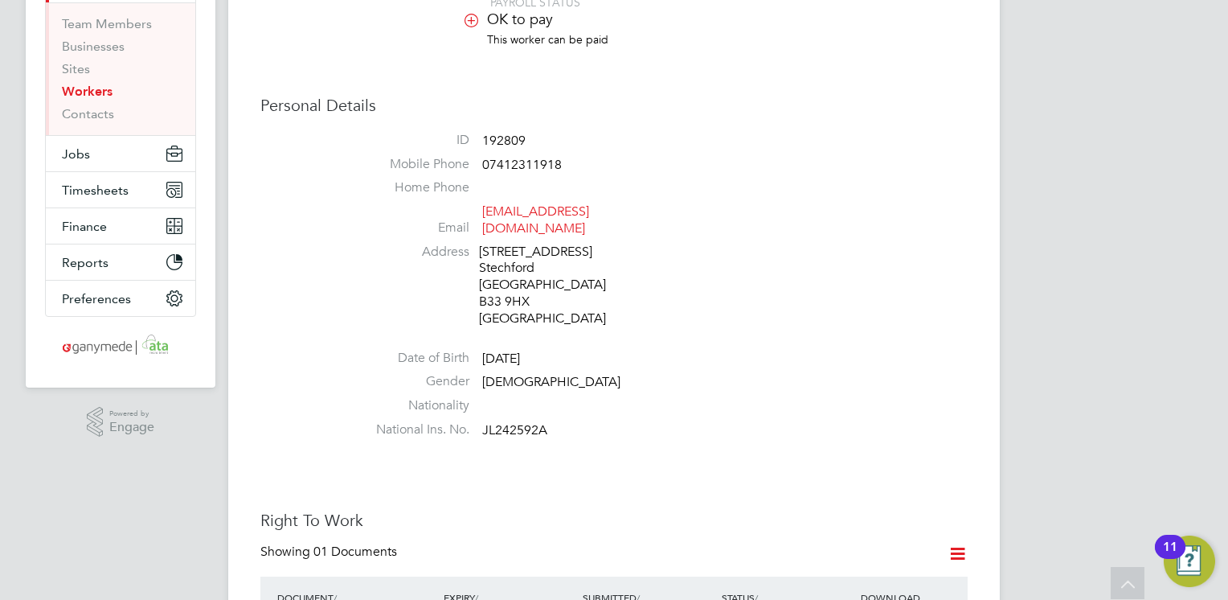
scroll to position [225, 0]
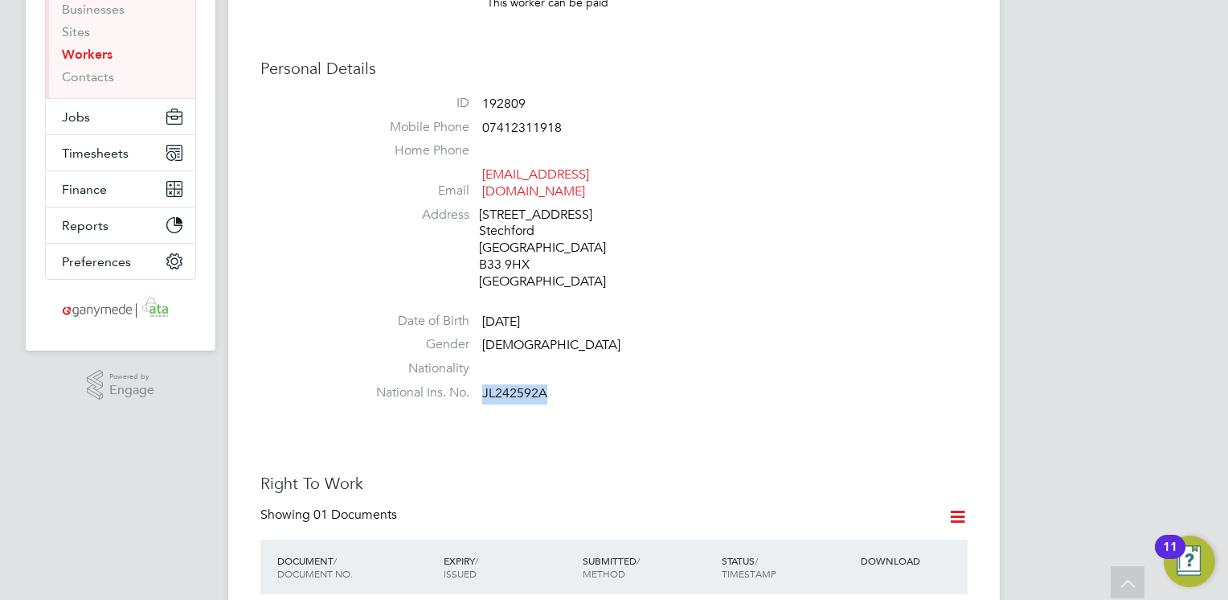
drag, startPoint x: 550, startPoint y: 378, endPoint x: 483, endPoint y: 374, distance: 66.8
click at [483, 384] on li "National Ins. No. JL242592A" at bounding box center [662, 396] width 611 height 24
copy span "JL242592A"
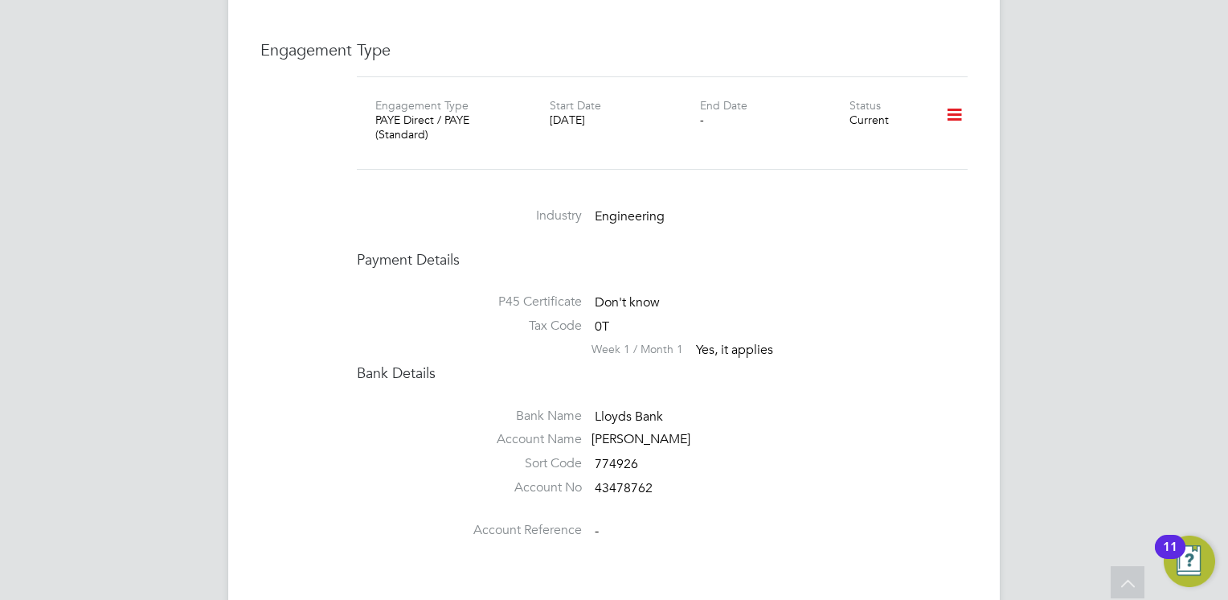
scroll to position [2090, 0]
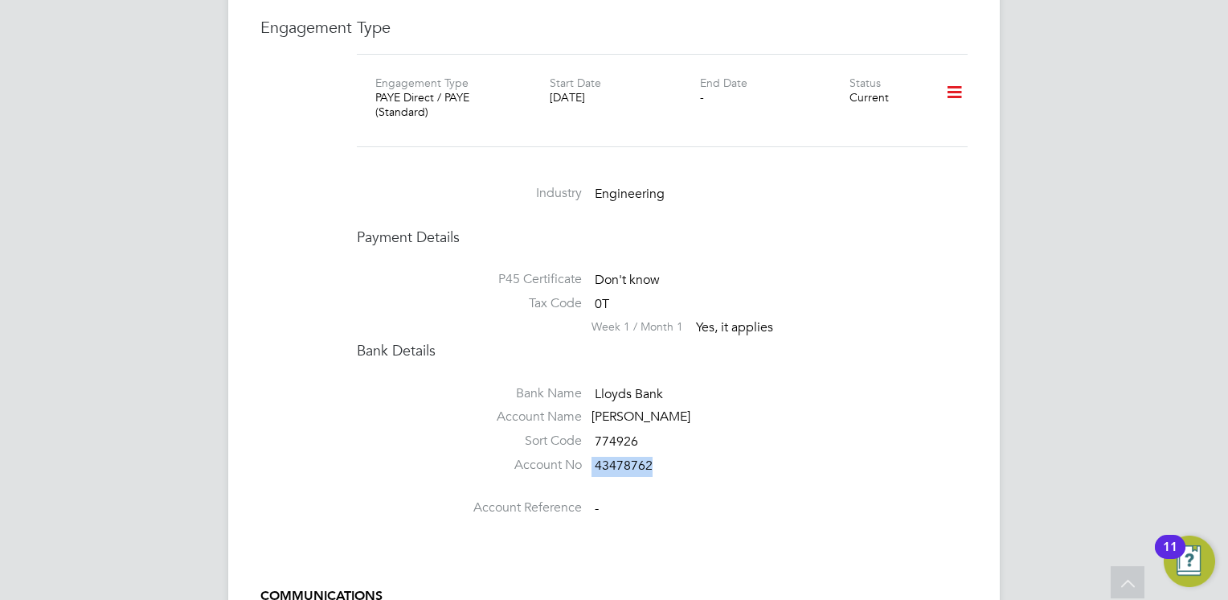
drag, startPoint x: 653, startPoint y: 436, endPoint x: 587, endPoint y: 442, distance: 65.3
click at [587, 456] on li "Account No 43478762" at bounding box center [662, 468] width 611 height 24
copy li "43478762"
drag, startPoint x: 642, startPoint y: 408, endPoint x: 592, endPoint y: 410, distance: 50.7
click at [592, 432] on li "Sort Code 774926" at bounding box center [662, 444] width 611 height 24
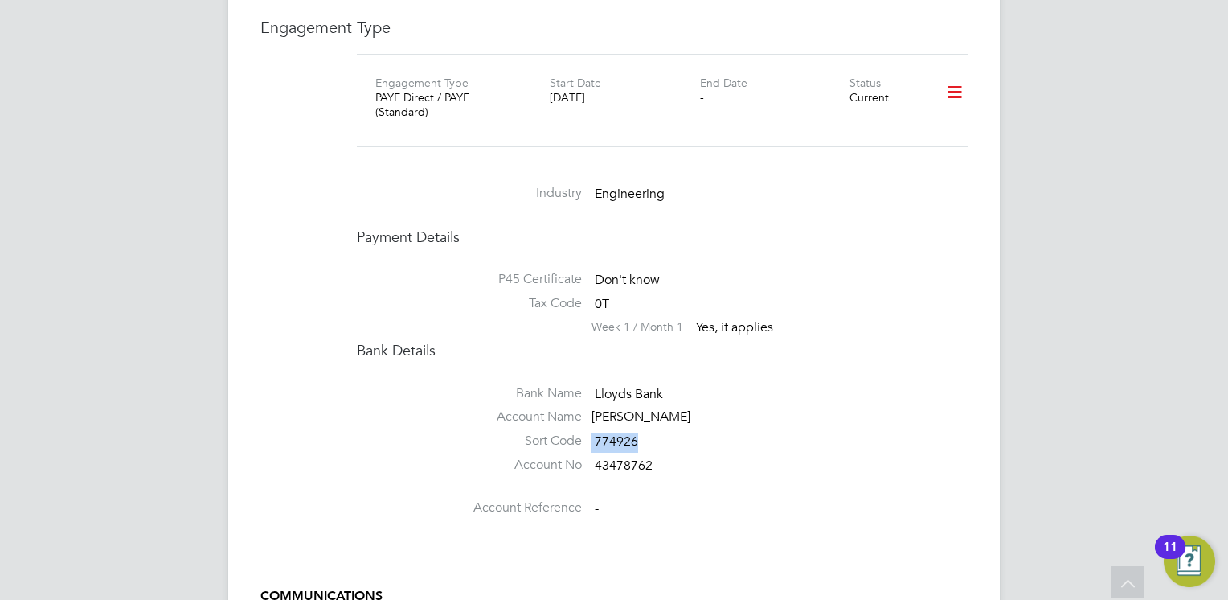
copy li "774926"
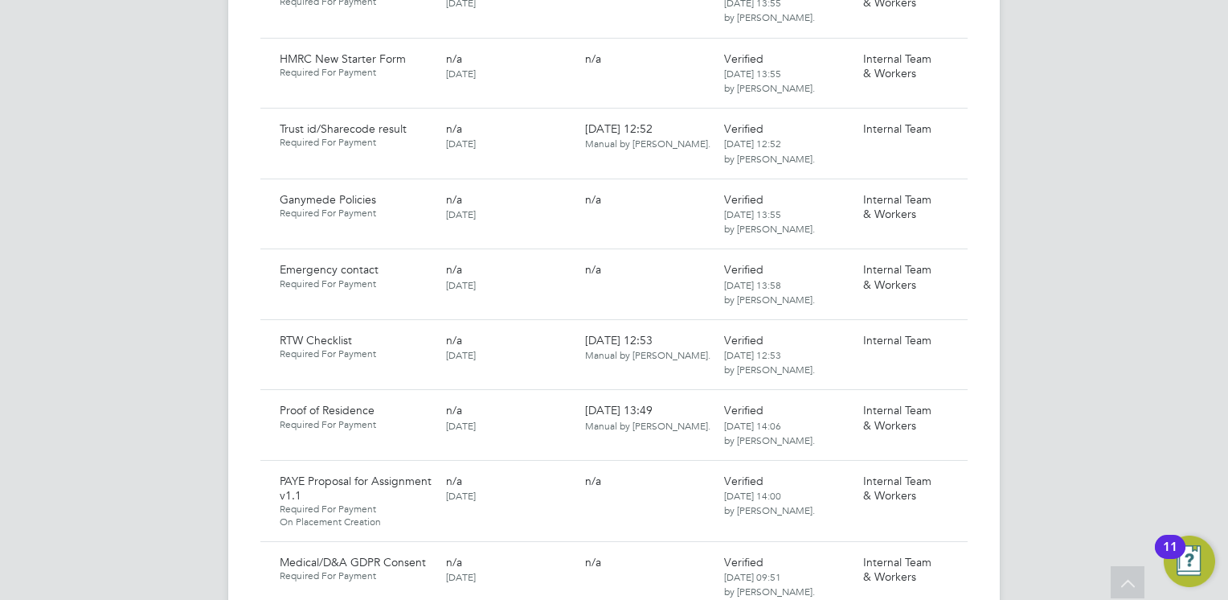
scroll to position [1286, 0]
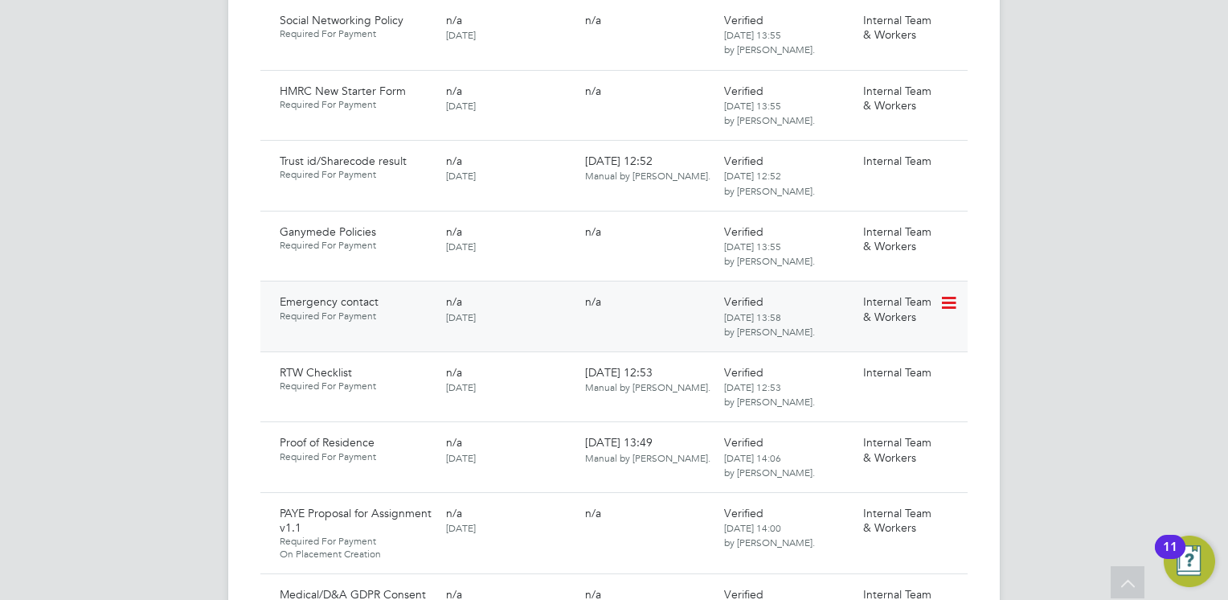
click at [947, 293] on icon at bounding box center [948, 302] width 16 height 19
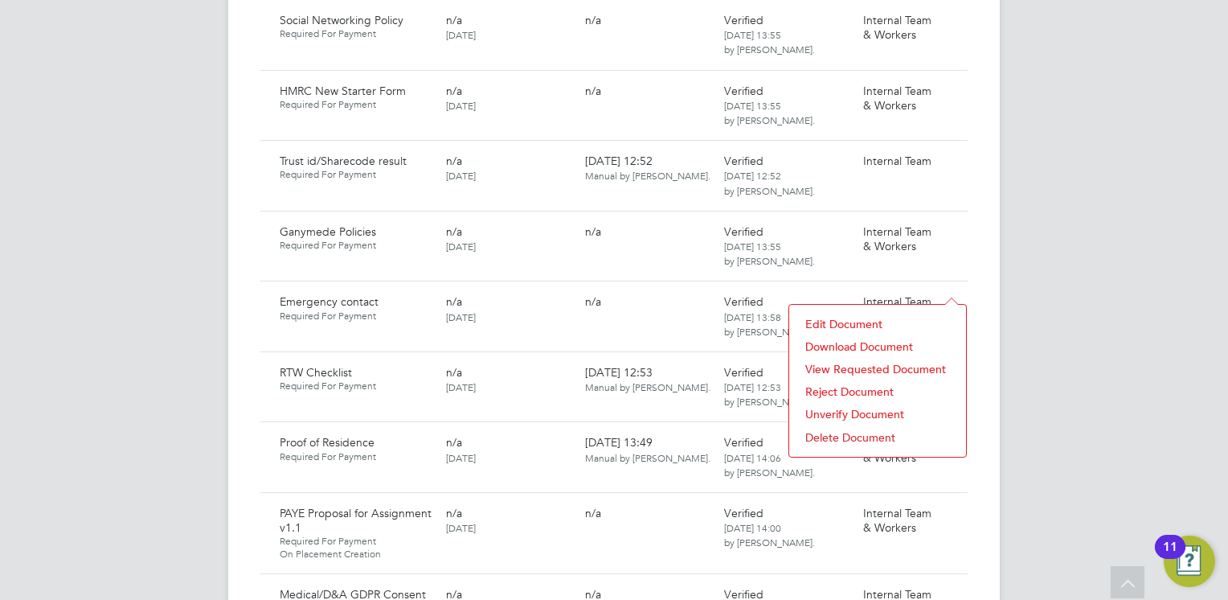
click at [838, 346] on li "Download Document" at bounding box center [877, 346] width 161 height 23
